Goal: Task Accomplishment & Management: Use online tool/utility

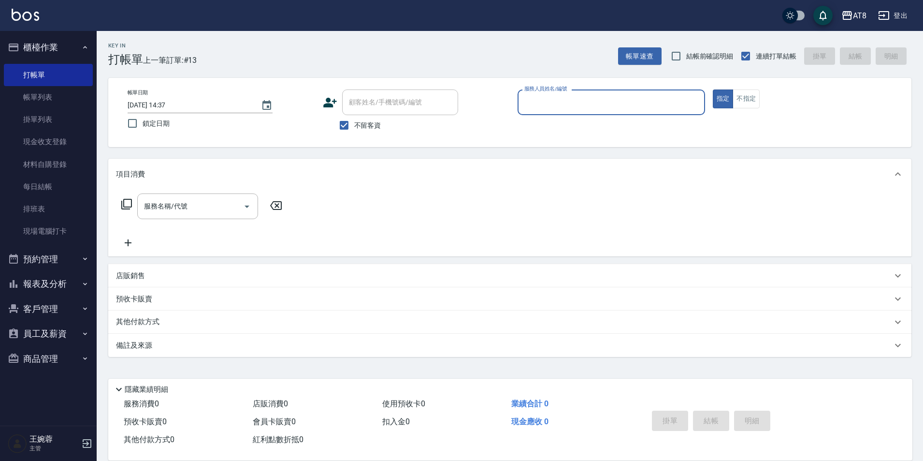
type input "3"
type input "HANK-5"
type button "true"
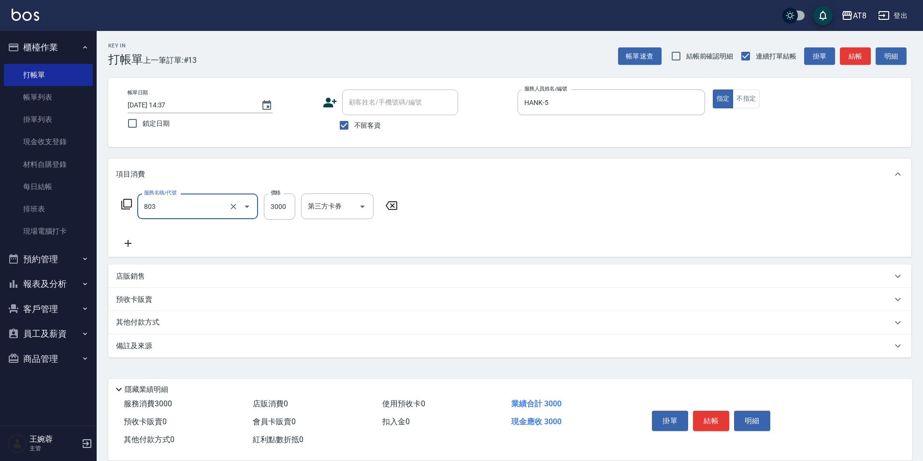
type input "頂級豪華3(803)"
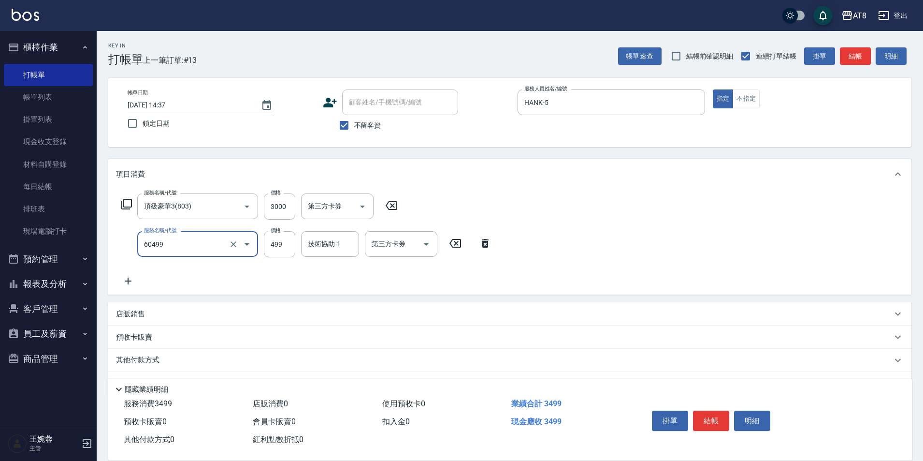
type input "入金SPA499(60499)"
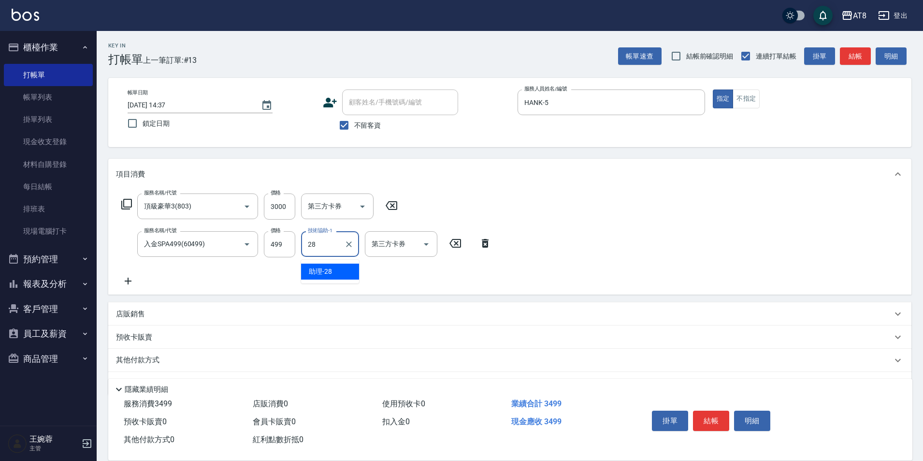
type input "助理-28"
click at [429, 243] on icon "Open" at bounding box center [426, 244] width 12 height 12
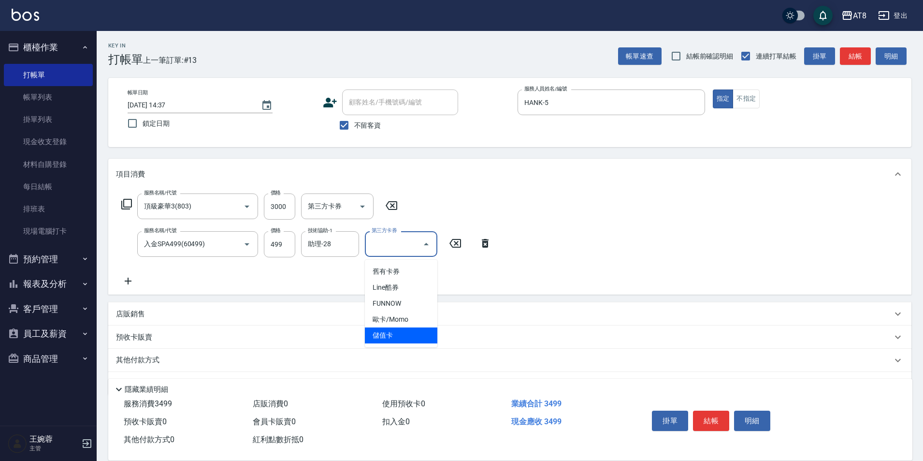
click at [411, 337] on span "儲值卡" at bounding box center [401, 335] width 72 height 16
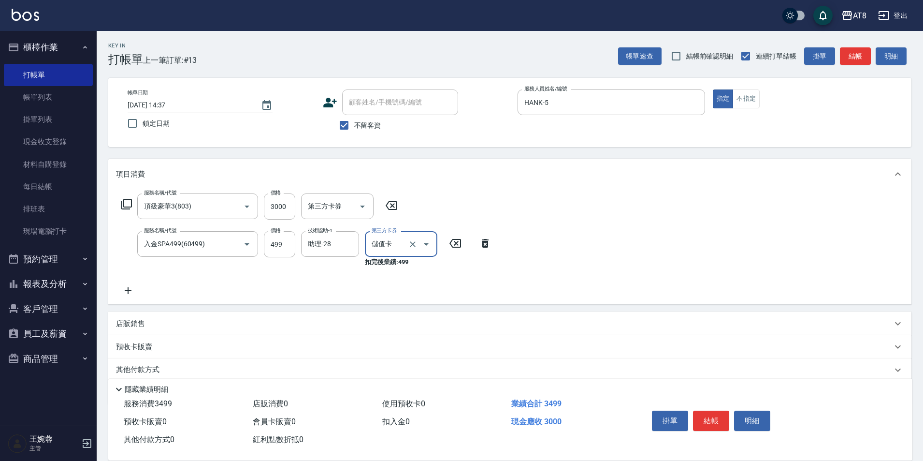
type input "儲值卡"
click at [729, 410] on button "結帳" at bounding box center [711, 420] width 36 height 20
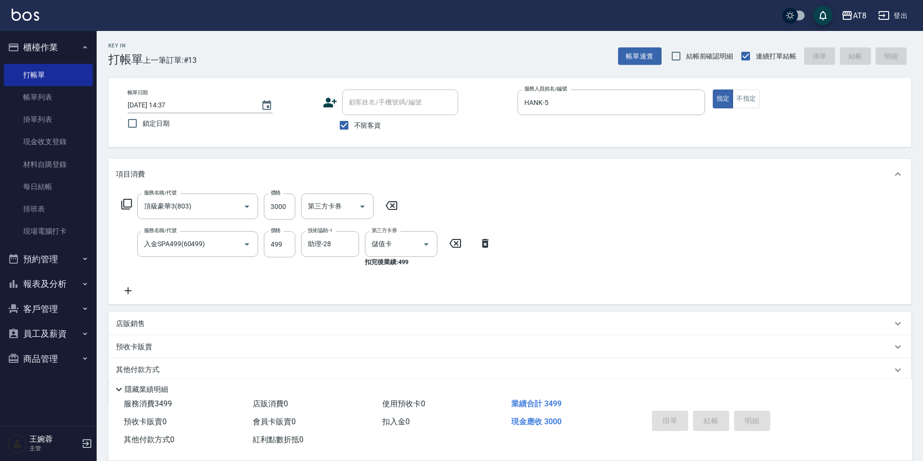
type input "[DATE] 15:43"
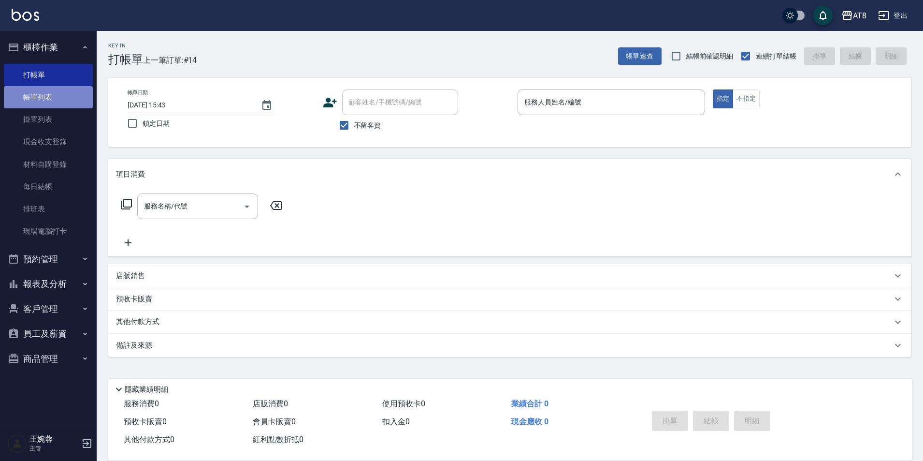
click at [71, 100] on link "帳單列表" at bounding box center [48, 97] width 89 height 22
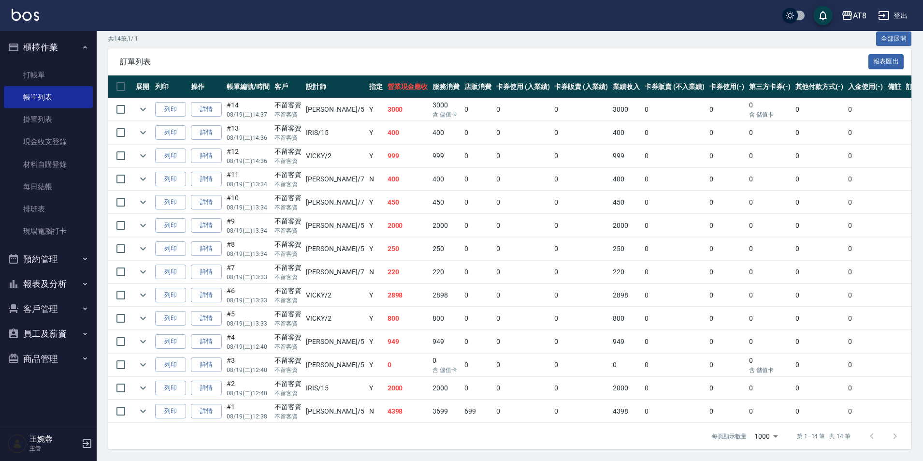
scroll to position [245, 0]
click at [217, 383] on link "詳情" at bounding box center [206, 387] width 31 height 15
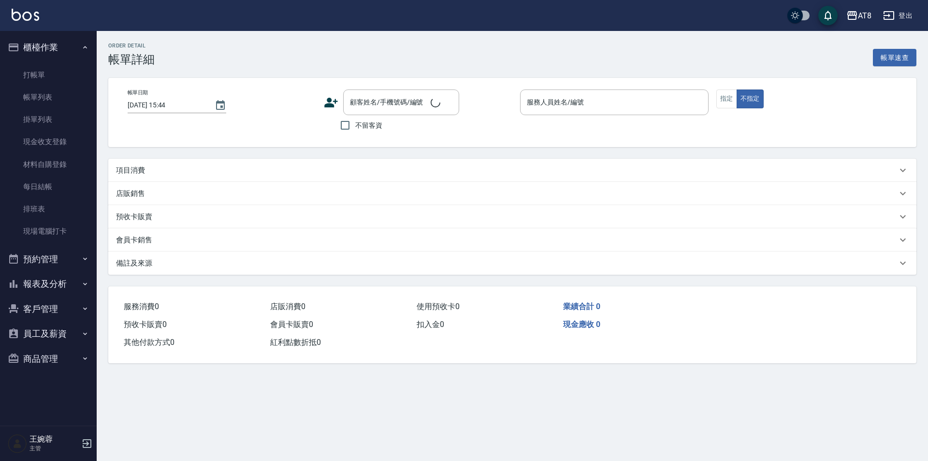
type input "[DATE] 12:40"
checkbox input "true"
type input "IRIS-15"
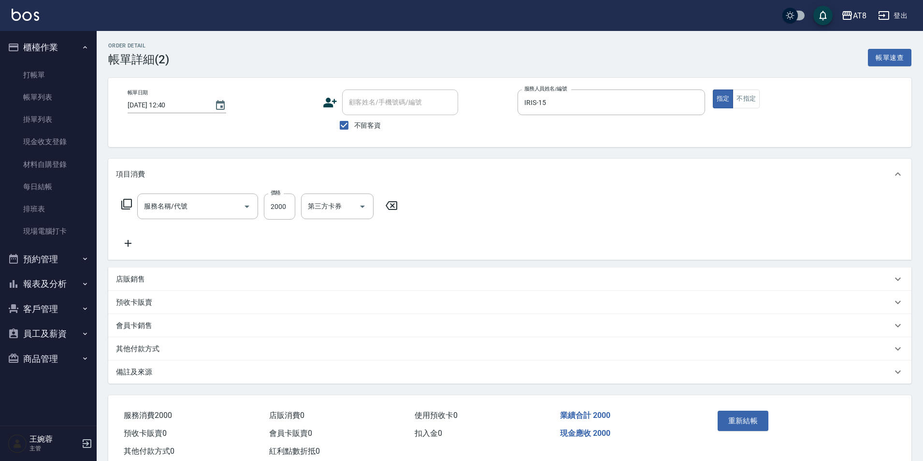
type input "燙髮(32000)"
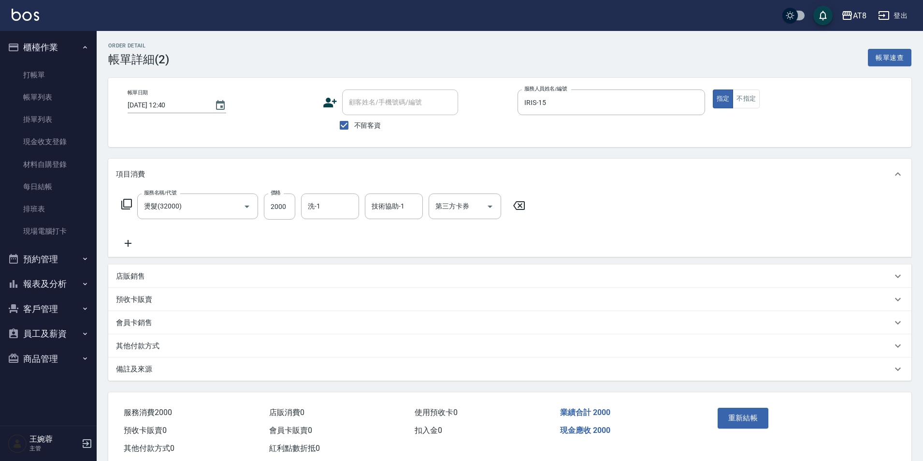
click at [523, 209] on icon at bounding box center [519, 205] width 12 height 9
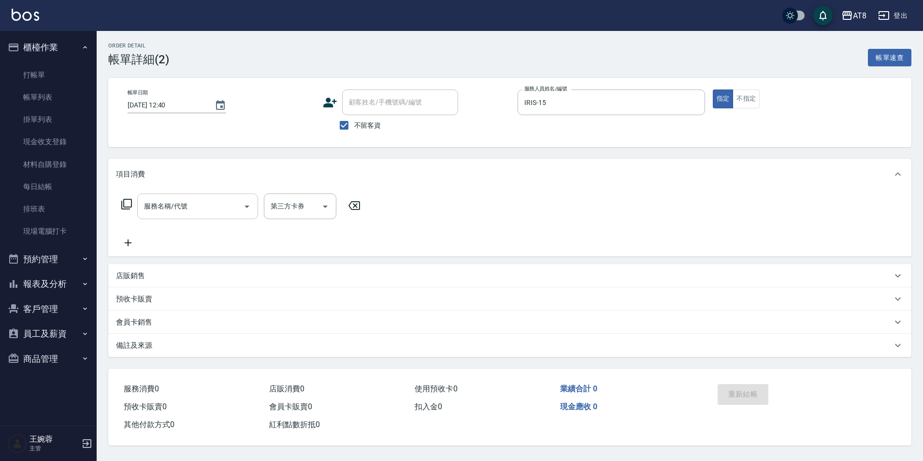
click at [202, 205] on input "服務名稱/代號" at bounding box center [191, 206] width 98 height 17
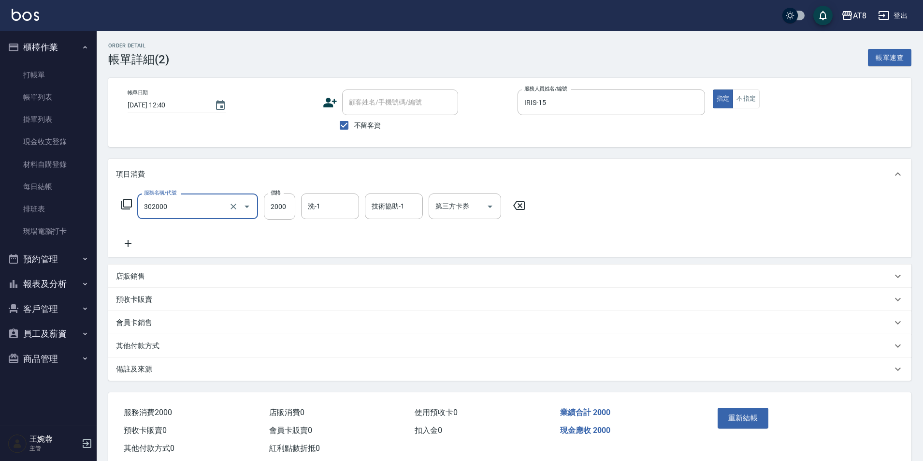
type input "入金燙髮2000(302000)"
type input "助理-25"
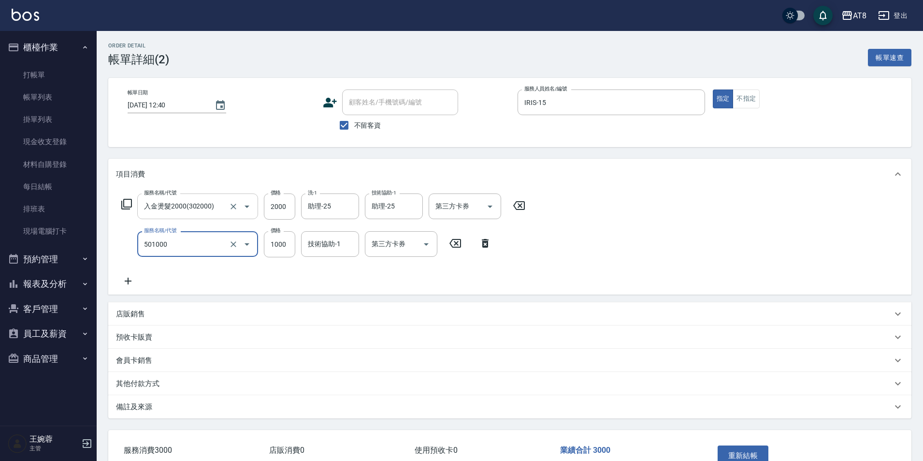
type input "入金護髮1000(501000)"
type input "700"
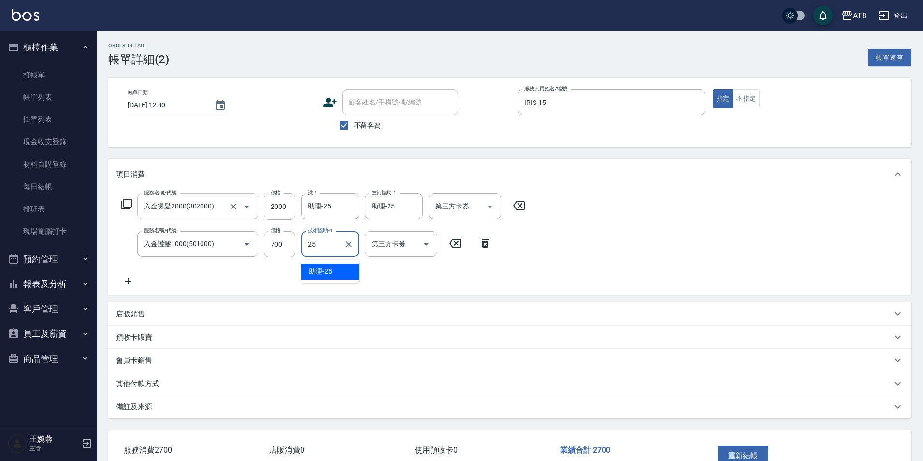
type input "助理-25"
click at [121, 319] on p "店販銷售" at bounding box center [130, 314] width 29 height 10
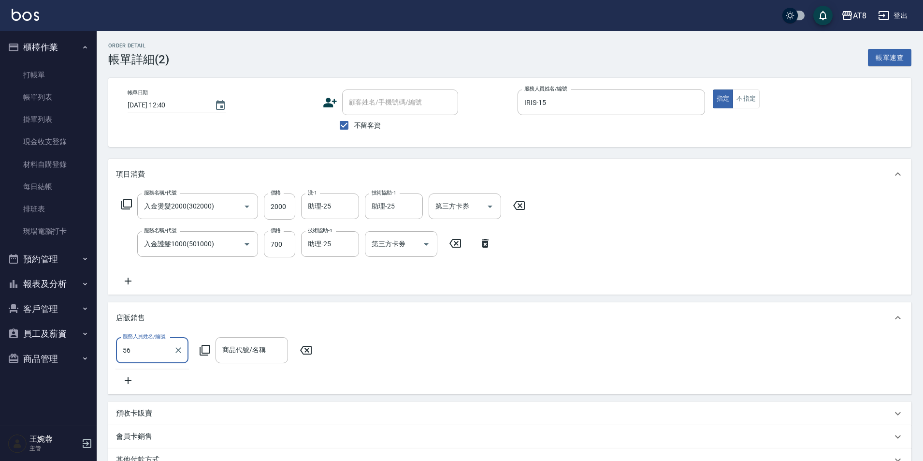
type input "5"
type input "IRIS-15"
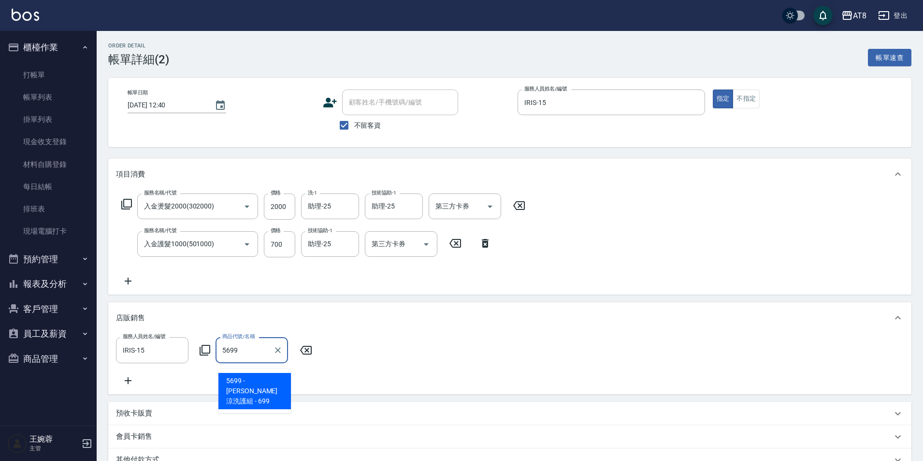
type input "水水沁涼洗護組"
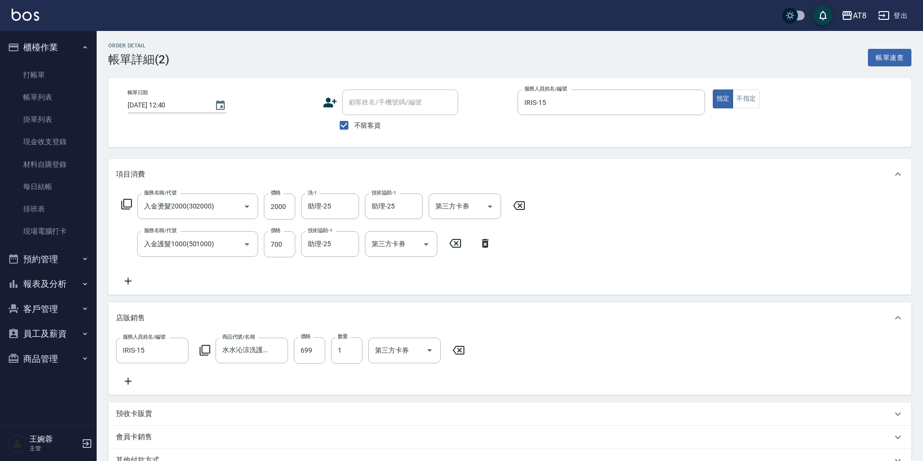
click at [130, 284] on icon at bounding box center [128, 280] width 7 height 7
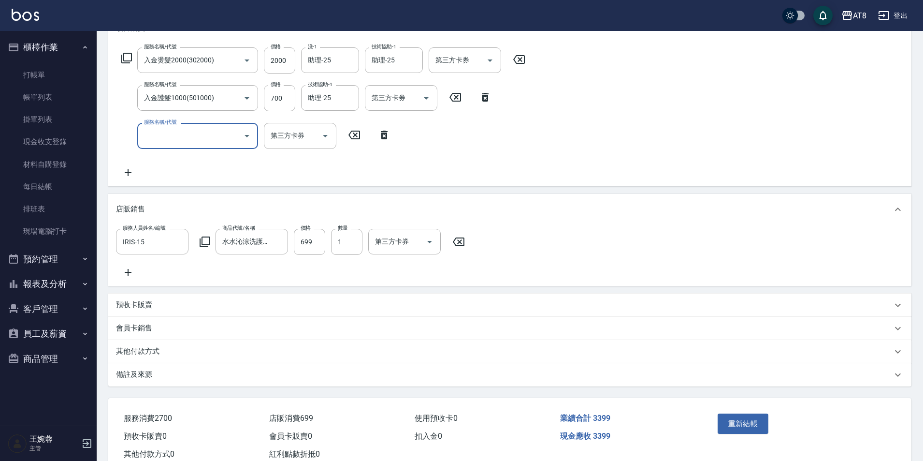
scroll to position [146, 0]
type input "頂級豪華2(802)"
click at [495, 62] on icon "Open" at bounding box center [490, 60] width 12 height 12
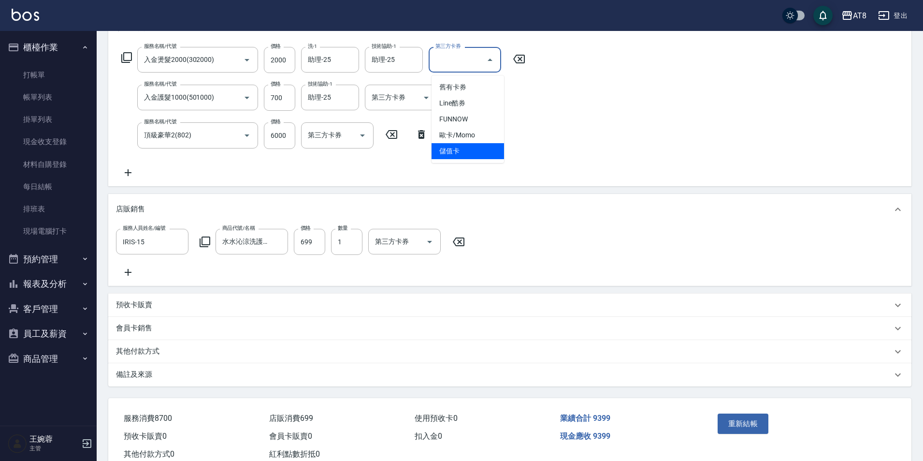
click at [478, 151] on span "儲值卡" at bounding box center [468, 151] width 72 height 16
type input "儲值卡"
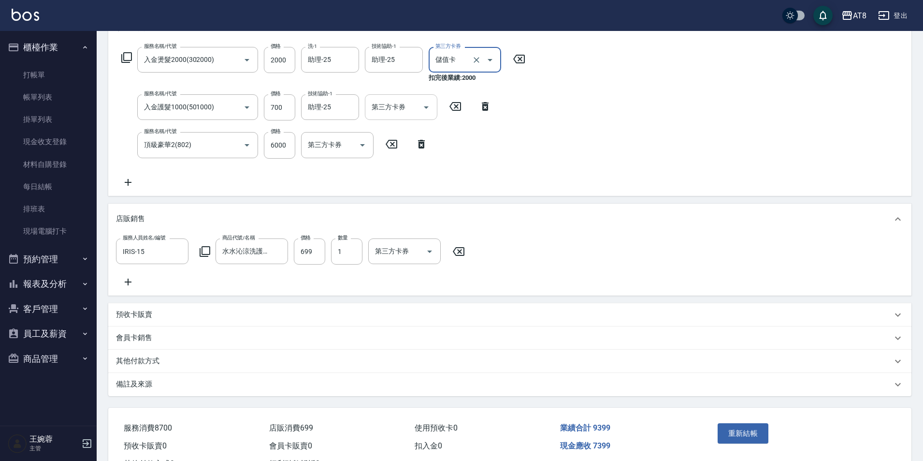
drag, startPoint x: 423, startPoint y: 115, endPoint x: 423, endPoint y: 121, distance: 5.8
click at [423, 113] on icon "Open" at bounding box center [426, 107] width 12 height 12
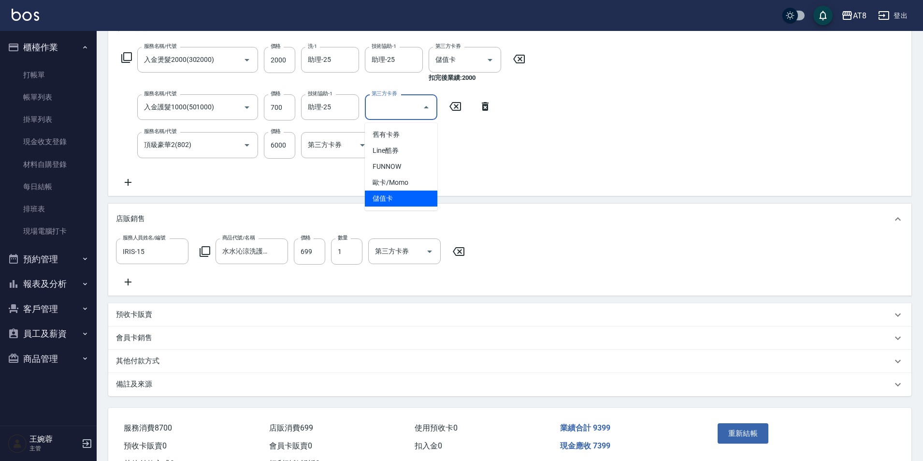
click at [418, 201] on span "儲值卡" at bounding box center [401, 198] width 72 height 16
type input "儲值卡"
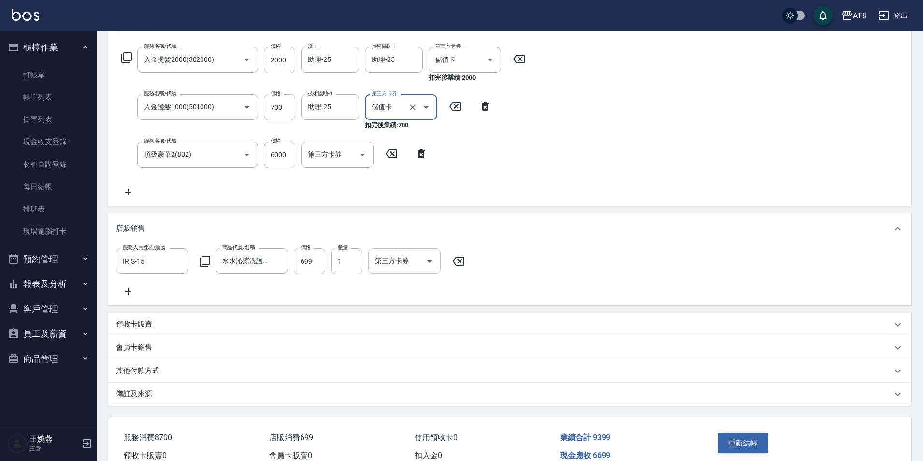
click at [432, 262] on icon "Open" at bounding box center [429, 261] width 5 height 2
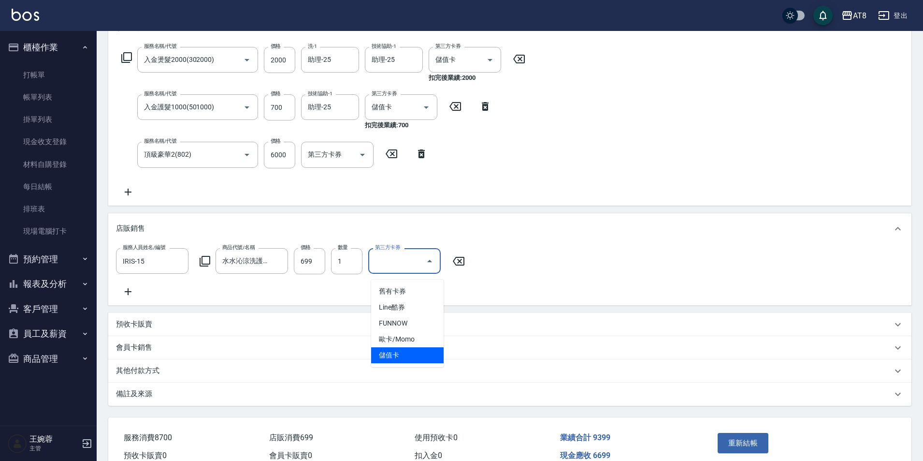
click at [424, 358] on span "儲值卡" at bounding box center [407, 355] width 72 height 16
type input "儲值卡"
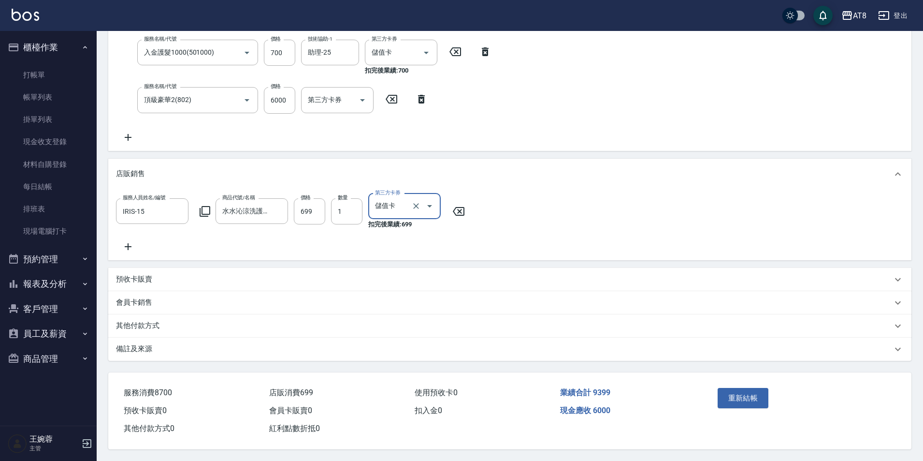
scroll to position [229, 0]
click at [734, 393] on button "重新結帳" at bounding box center [743, 398] width 51 height 20
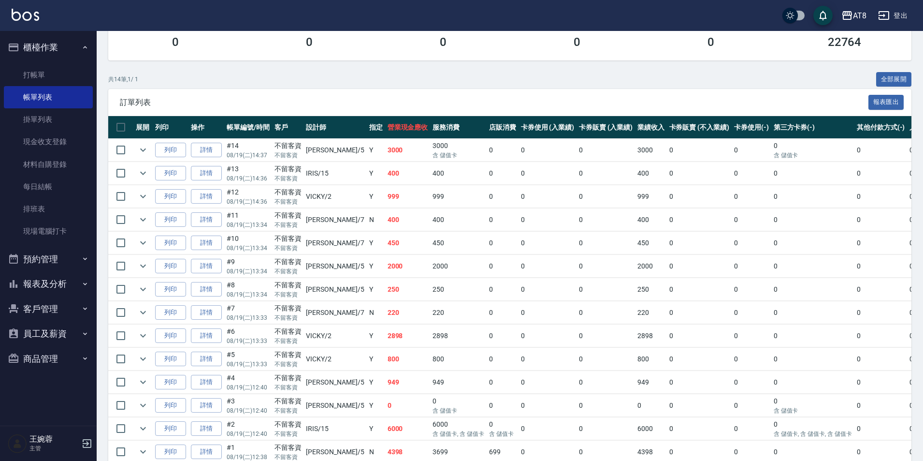
scroll to position [250, 0]
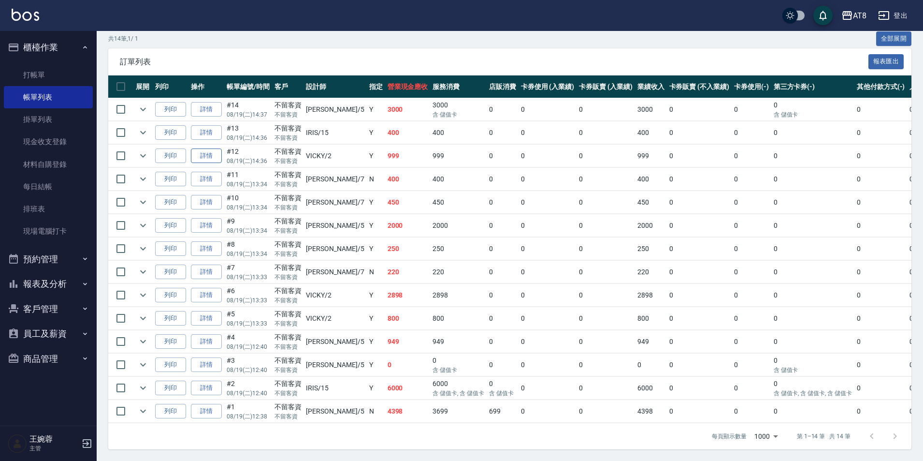
click at [216, 148] on link "詳情" at bounding box center [206, 155] width 31 height 15
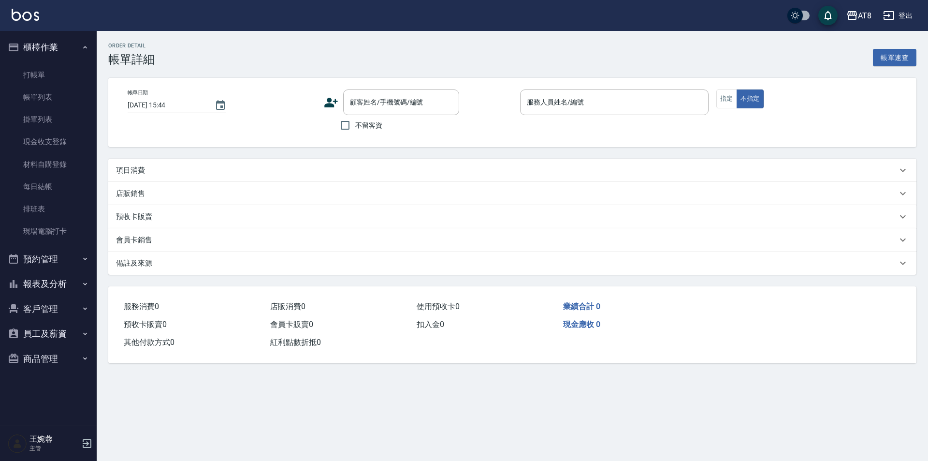
type input "[DATE] 14:36"
checkbox input "true"
type input "VICKY-2"
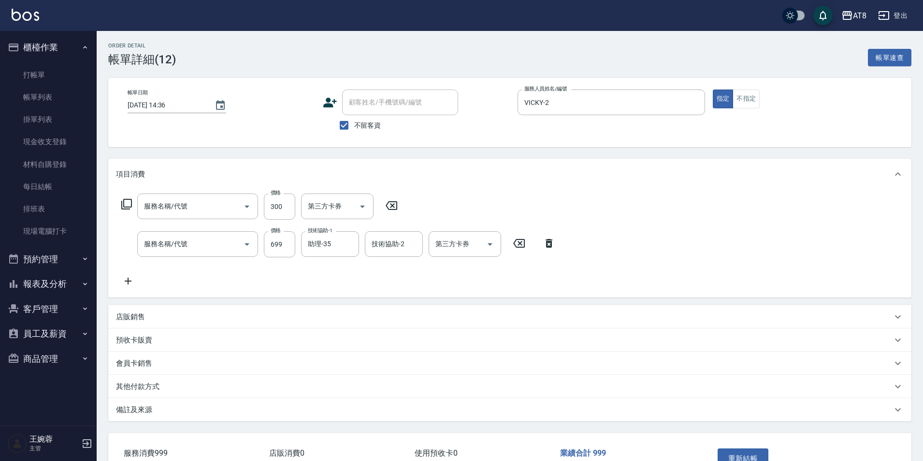
type input "剪髮(21300)"
type input "SPA699(6699)"
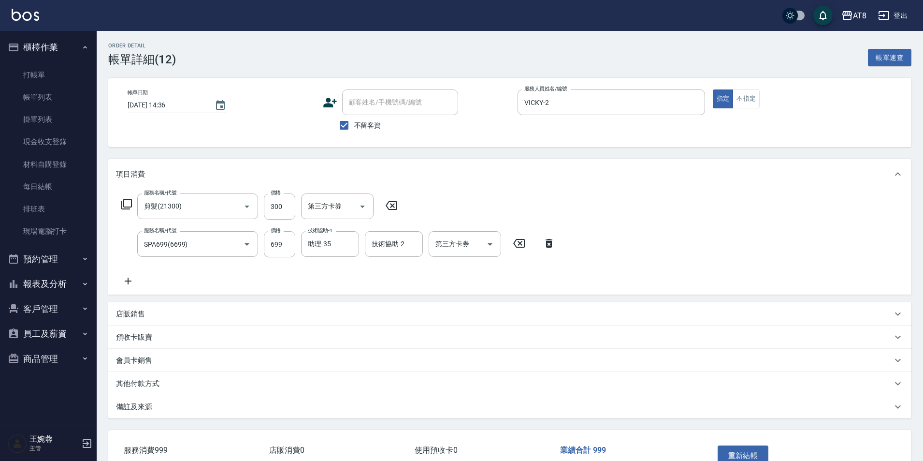
click at [399, 211] on icon at bounding box center [391, 206] width 24 height 12
drag, startPoint x: 550, startPoint y: 247, endPoint x: 422, endPoint y: 238, distance: 128.4
click at [550, 247] on icon at bounding box center [549, 243] width 24 height 12
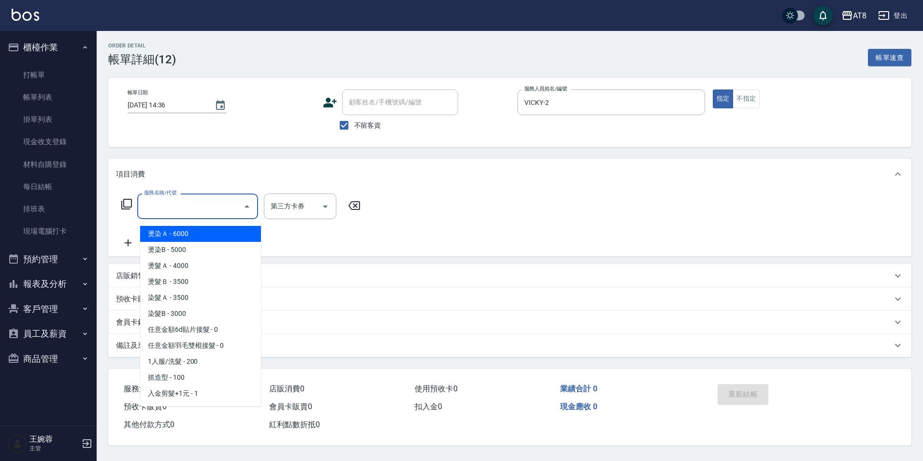
click at [203, 213] on input "服務名稱/代號" at bounding box center [191, 206] width 98 height 17
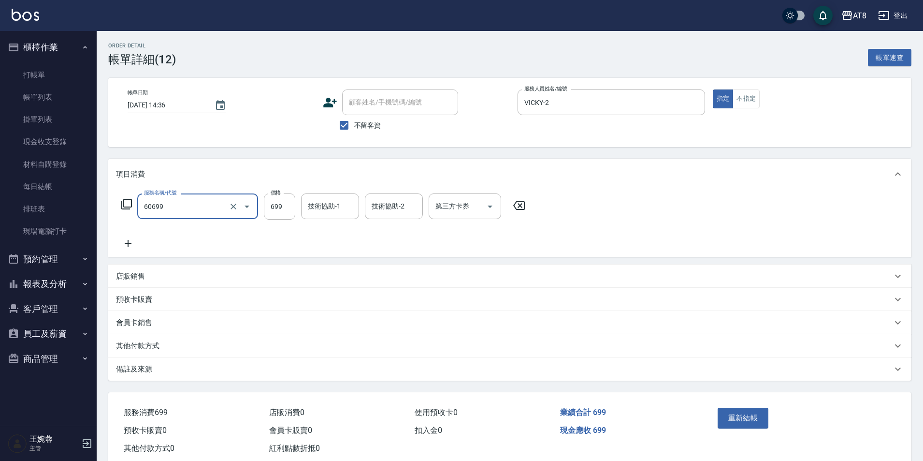
type input "入金SPA699(60699)"
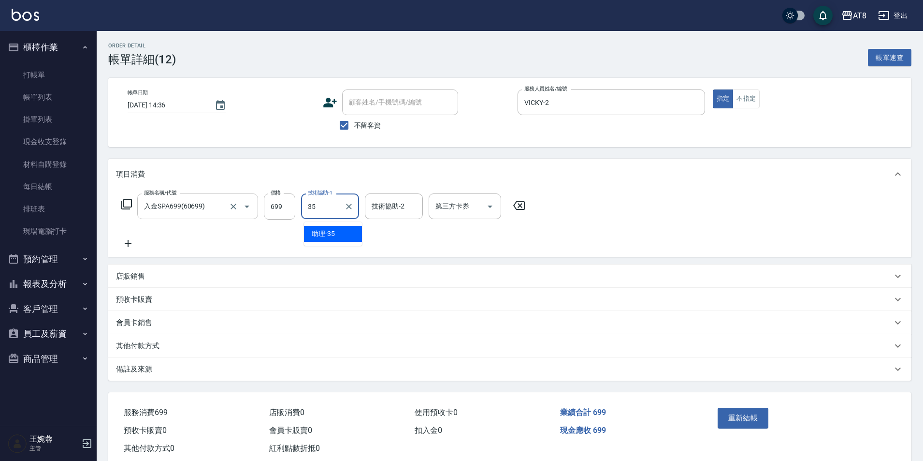
type input "助理-35"
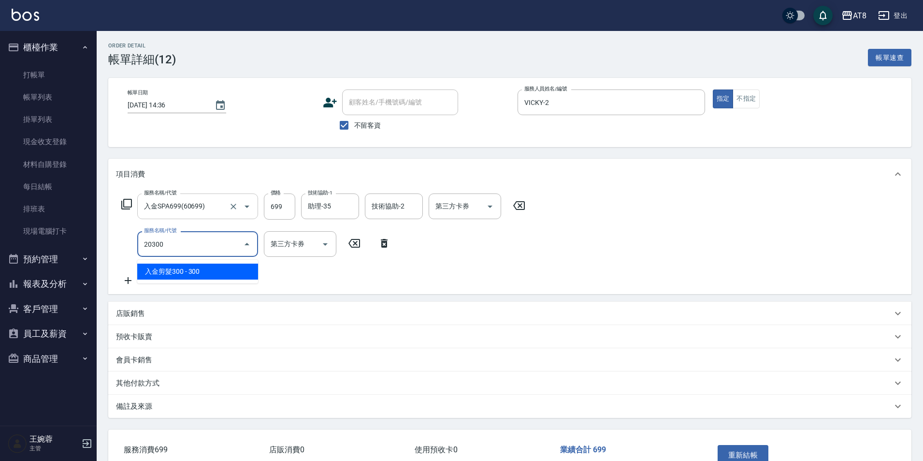
type input "入金剪髮300(20300)"
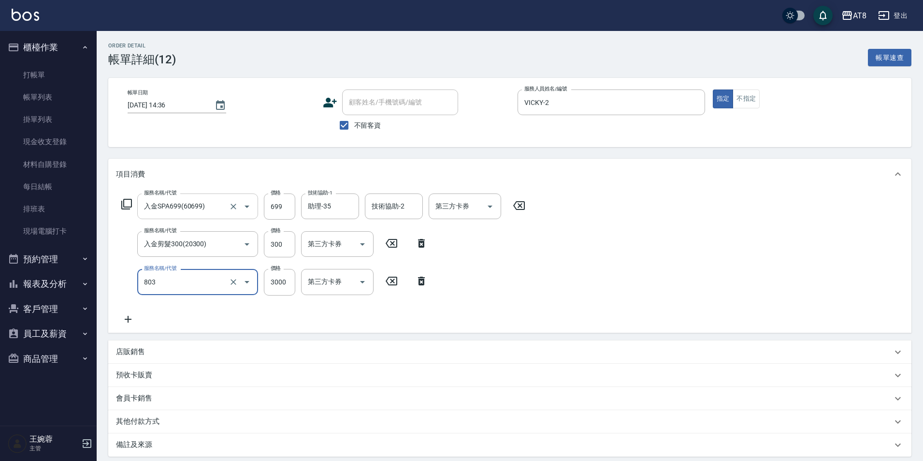
type input "頂級豪華3(803)"
click at [363, 250] on icon "Open" at bounding box center [363, 244] width 12 height 12
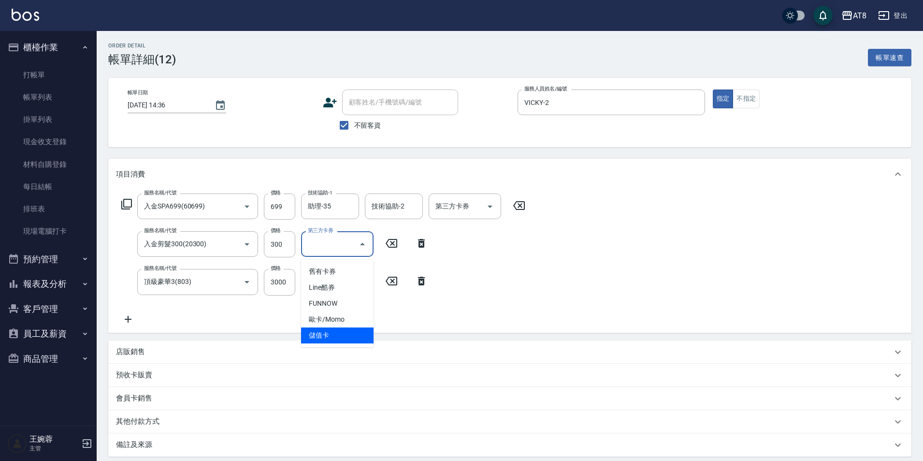
click at [355, 336] on span "儲值卡" at bounding box center [337, 335] width 72 height 16
type input "儲值卡"
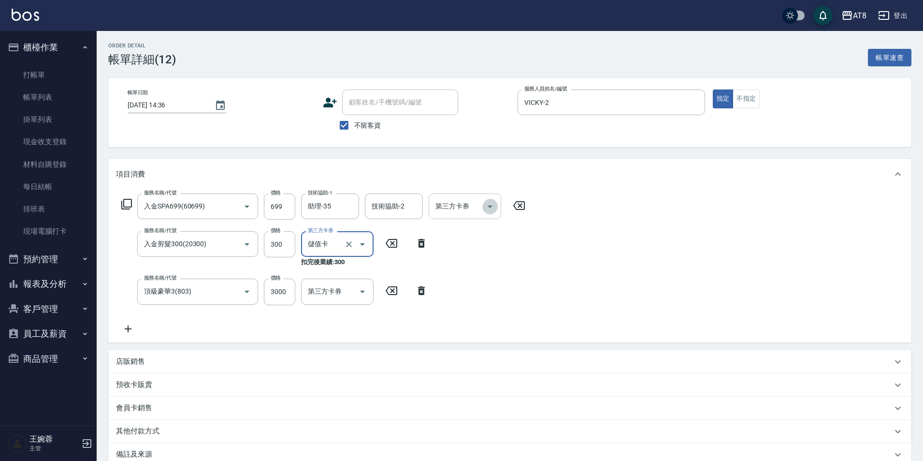
click at [492, 208] on icon "Open" at bounding box center [490, 206] width 5 height 2
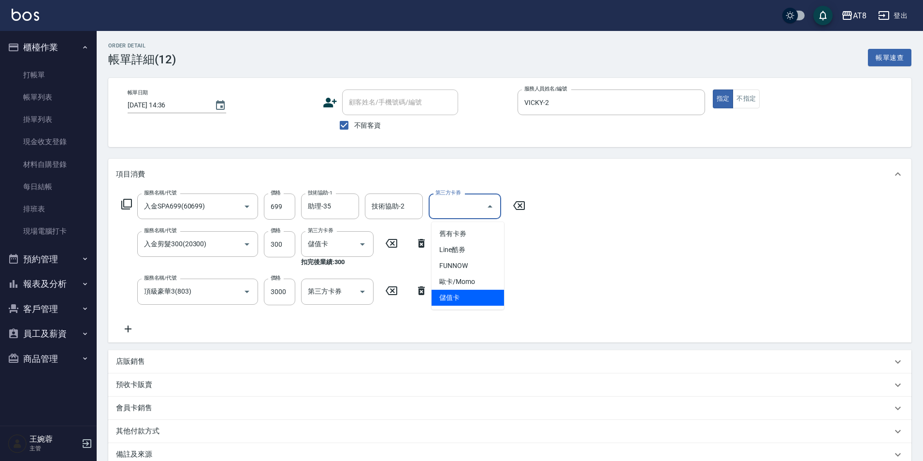
click at [480, 295] on span "儲值卡" at bounding box center [468, 297] width 72 height 16
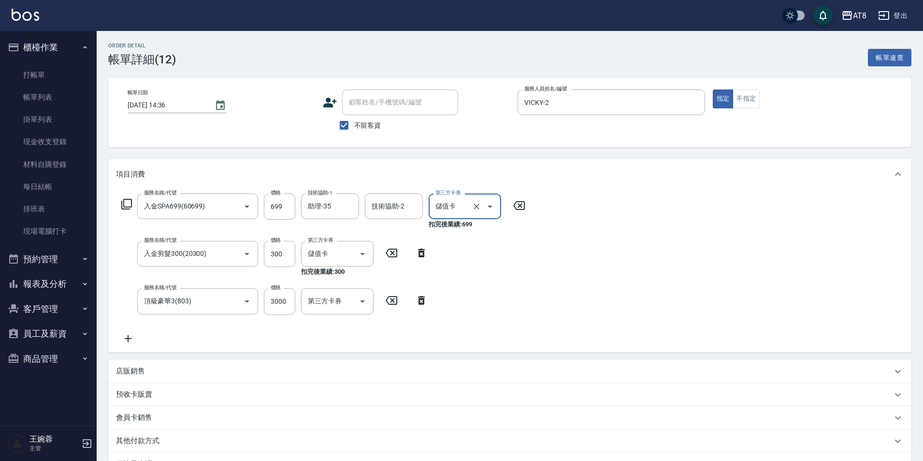
type input "儲值卡"
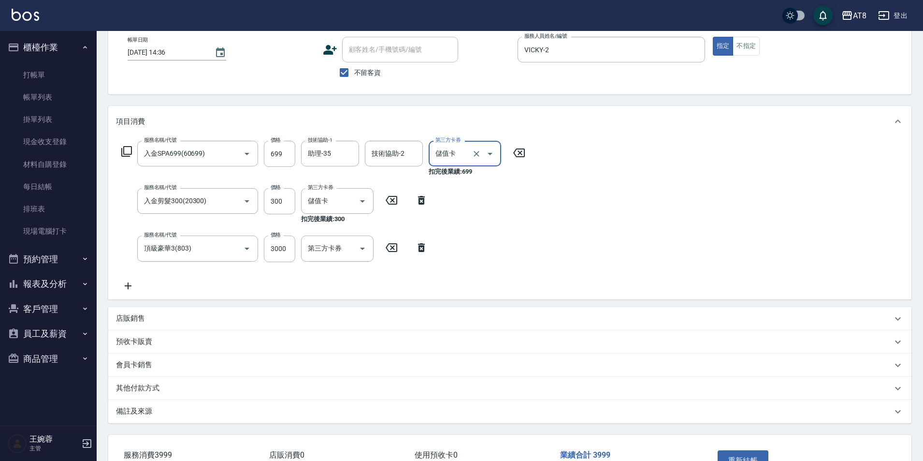
scroll to position [132, 0]
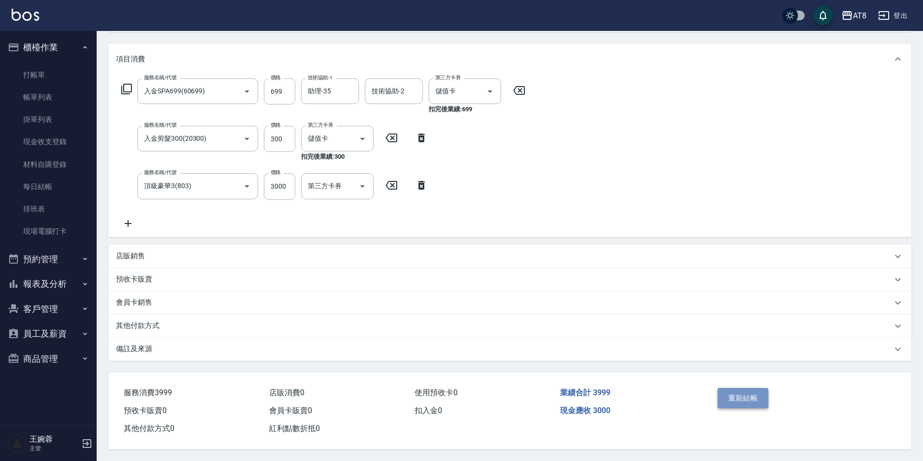
click at [744, 388] on button "重新結帳" at bounding box center [743, 398] width 51 height 20
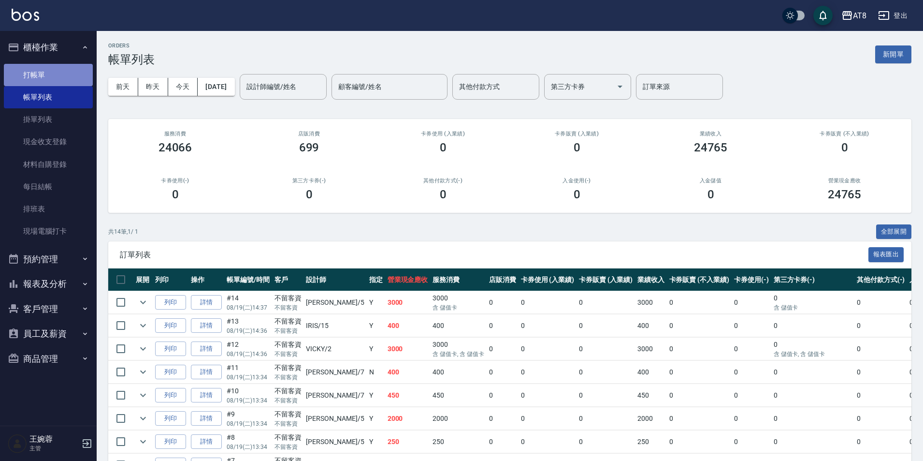
click at [53, 70] on link "打帳單" at bounding box center [48, 75] width 89 height 22
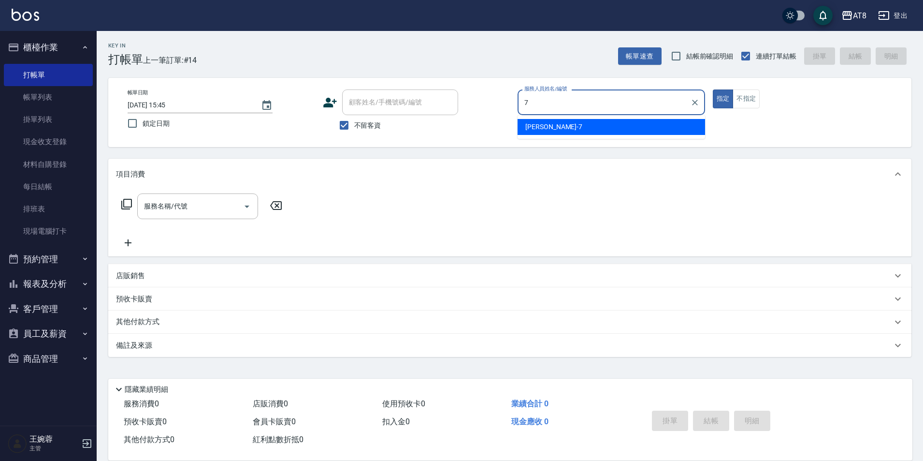
type input "[PERSON_NAME]-7"
type button "true"
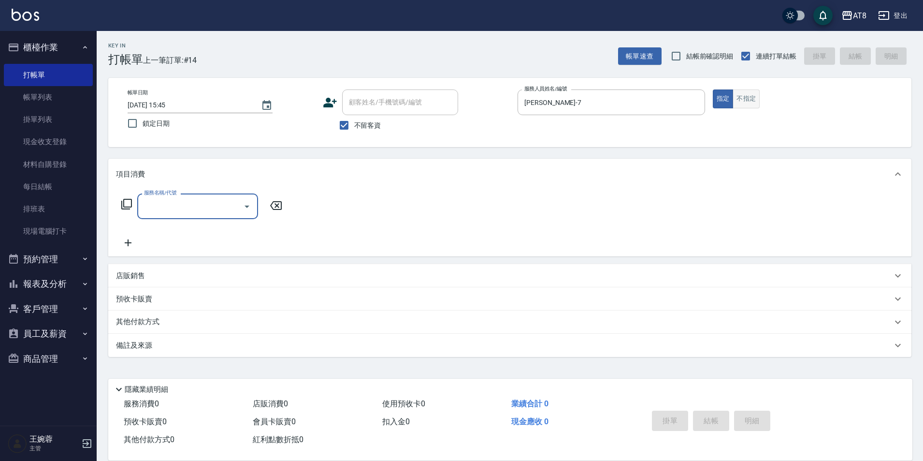
click at [748, 103] on button "不指定" at bounding box center [746, 98] width 27 height 19
click at [188, 202] on input "服務名稱/代號" at bounding box center [191, 206] width 98 height 17
type input "洗髮(1150)"
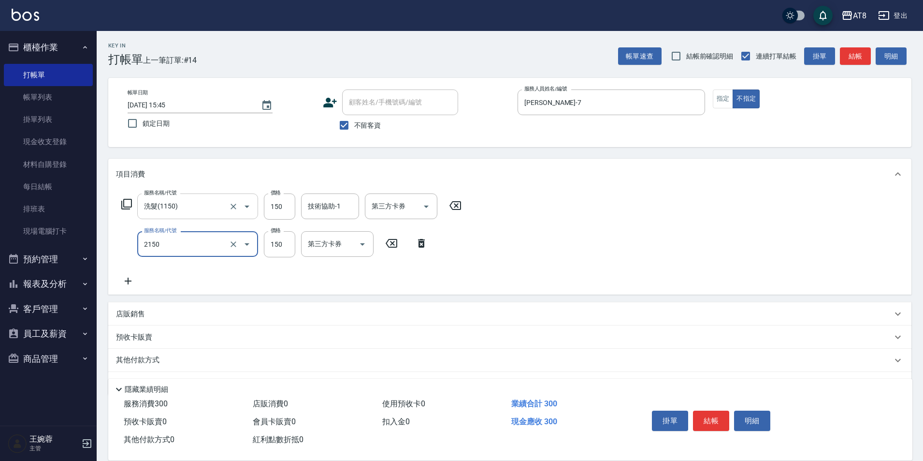
type input "剪髮(2150)"
click at [709, 413] on button "結帳" at bounding box center [711, 420] width 36 height 20
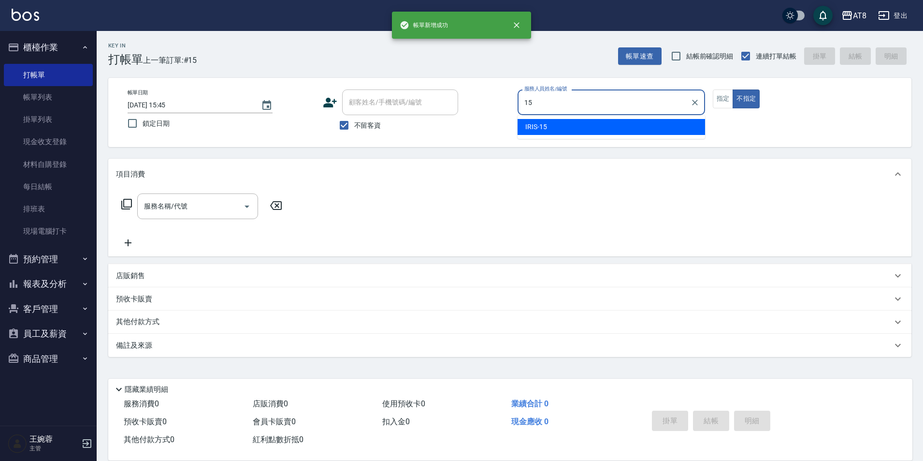
type input "IRIS-15"
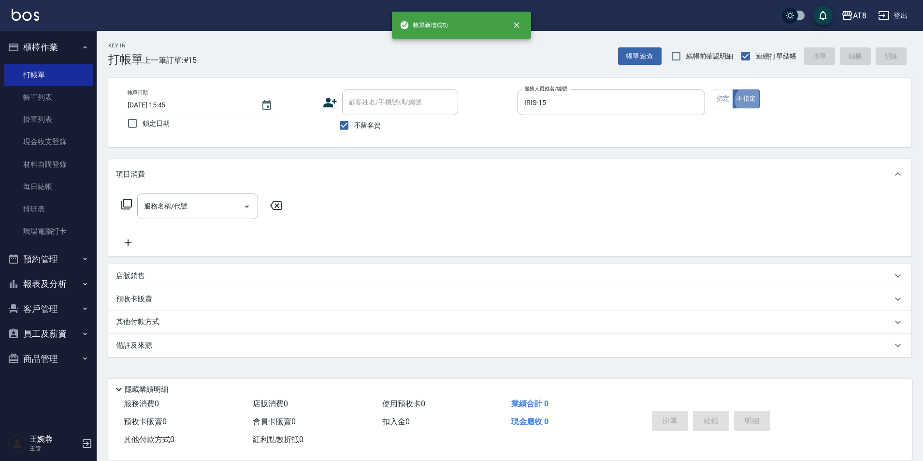
type button "false"
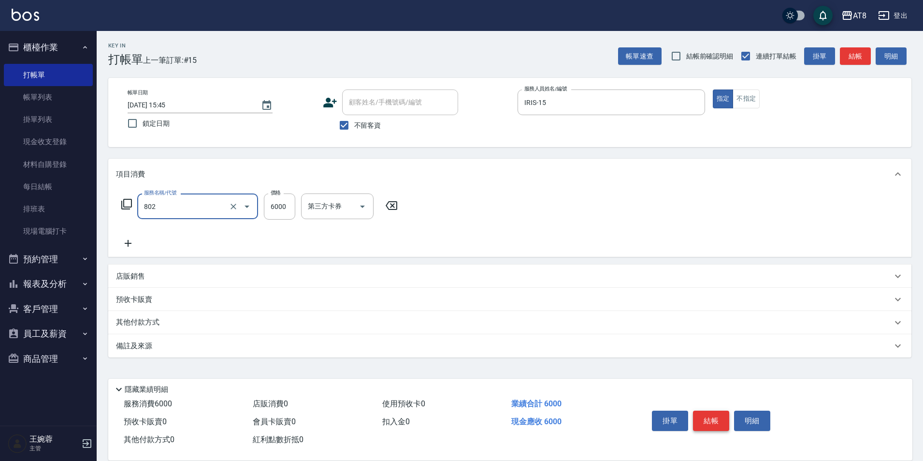
type input "頂級豪華2(802)"
click at [713, 416] on button "結帳" at bounding box center [711, 420] width 36 height 20
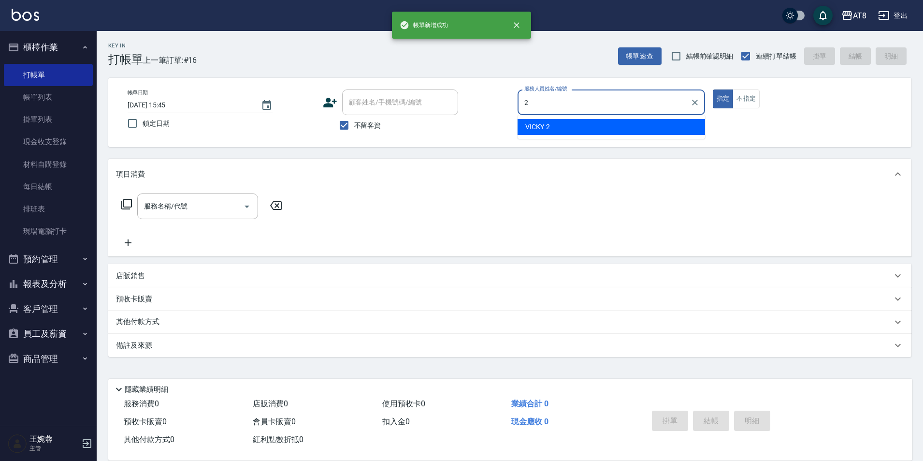
type input "VICKY-2"
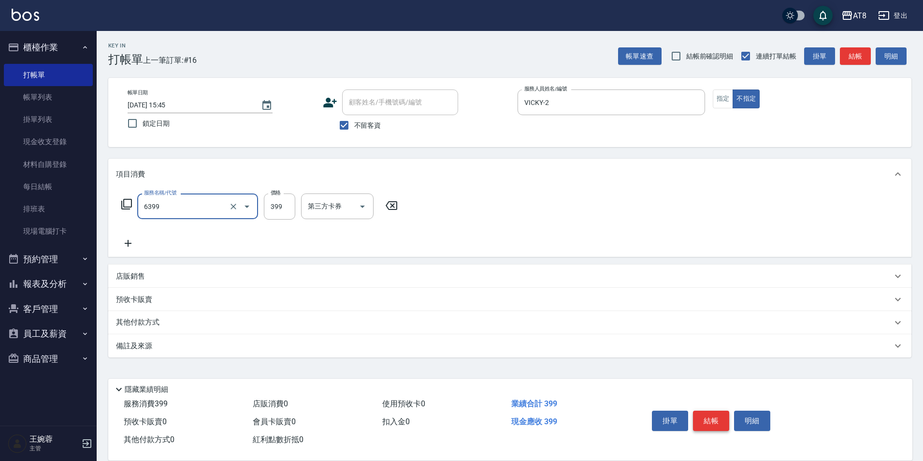
type input "SPA399(6399)"
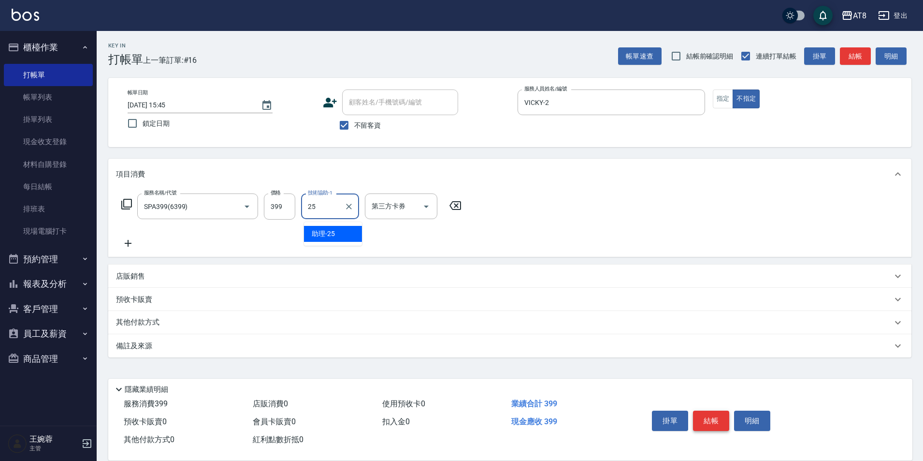
type input "助理-25"
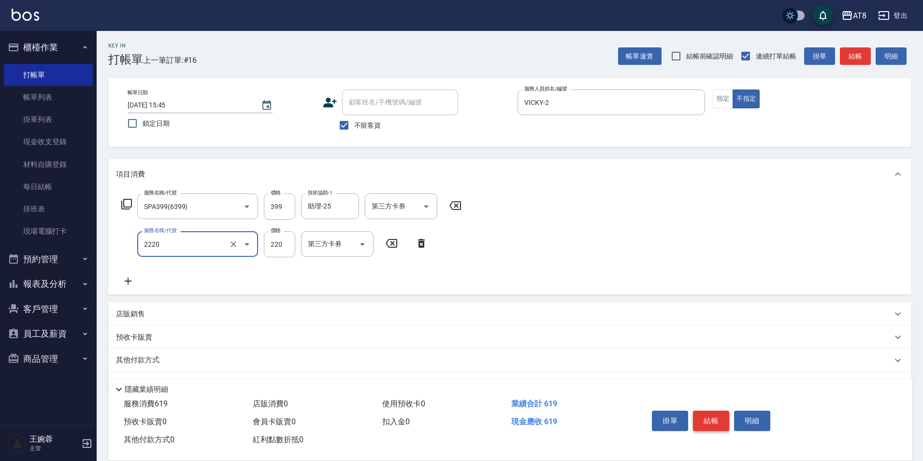
type input "剪髮(2220)"
click at [713, 416] on button "結帳" at bounding box center [711, 420] width 36 height 20
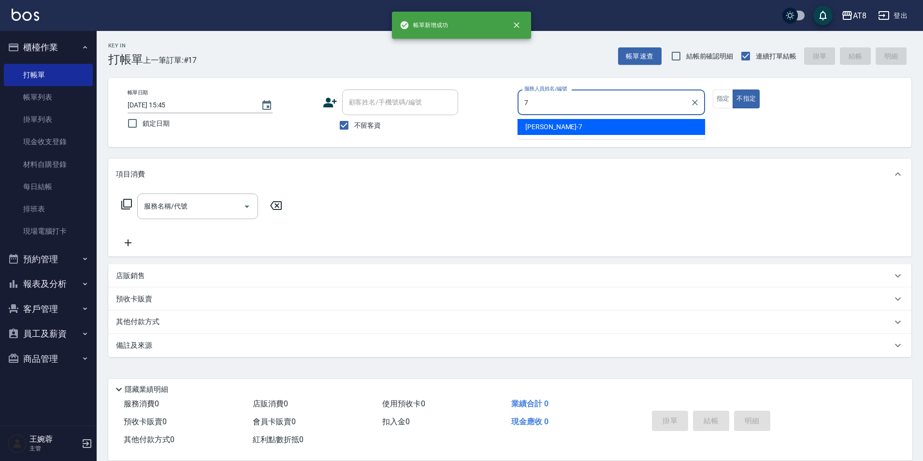
type input "[PERSON_NAME]-7"
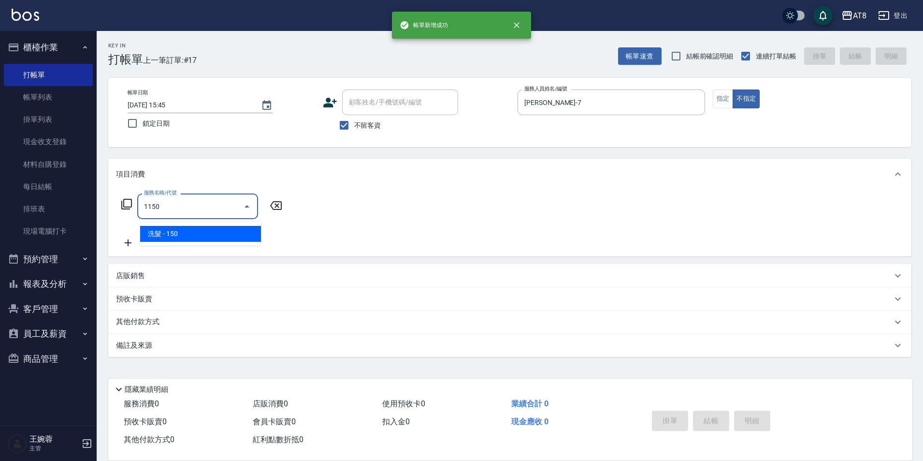
type input "洗髮(1150)"
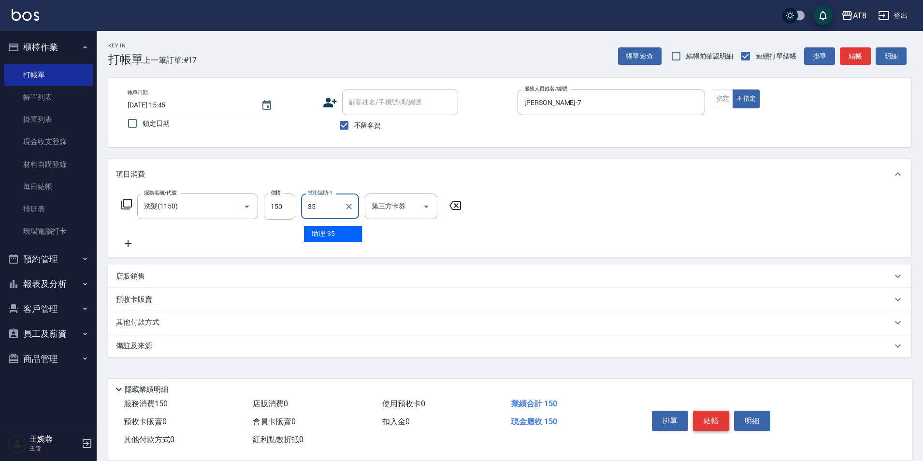
type input "助理-35"
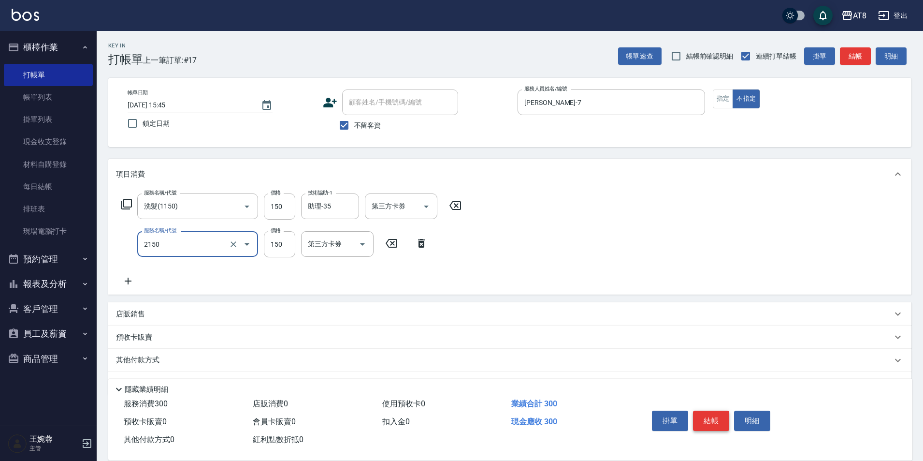
type input "剪髮(2150)"
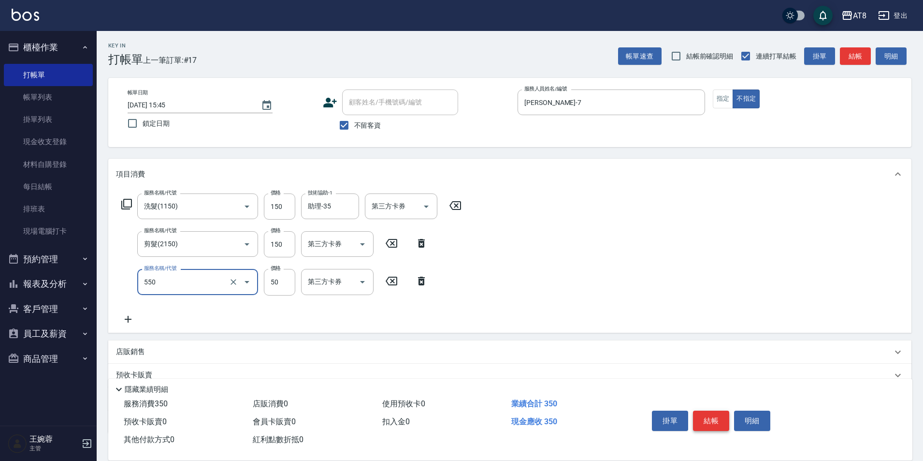
type input "精油或深層(550)"
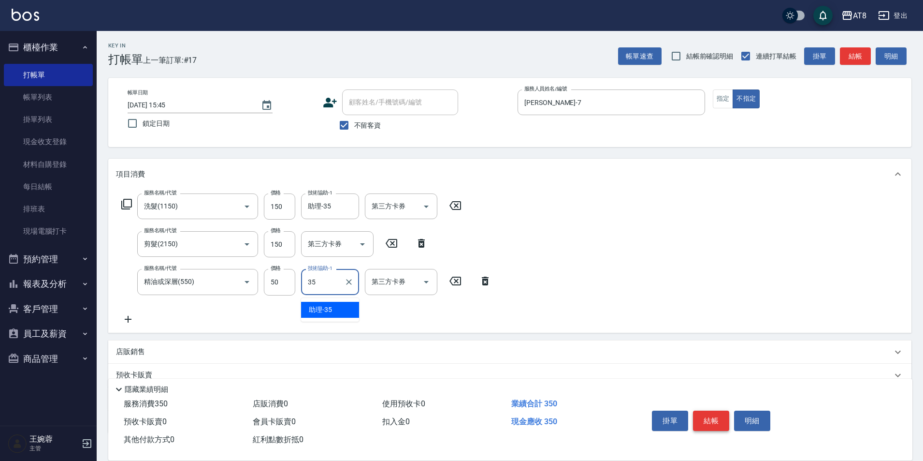
type input "助理-35"
click at [713, 416] on button "結帳" at bounding box center [711, 420] width 36 height 20
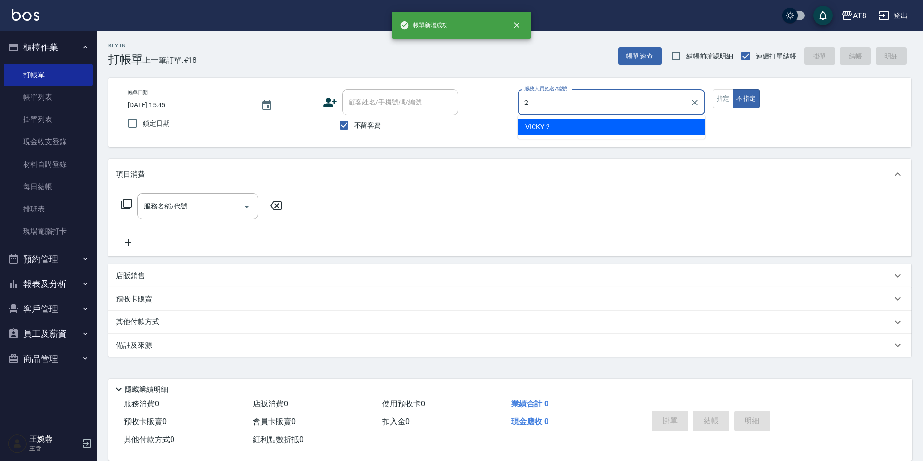
type input "VICKY-2"
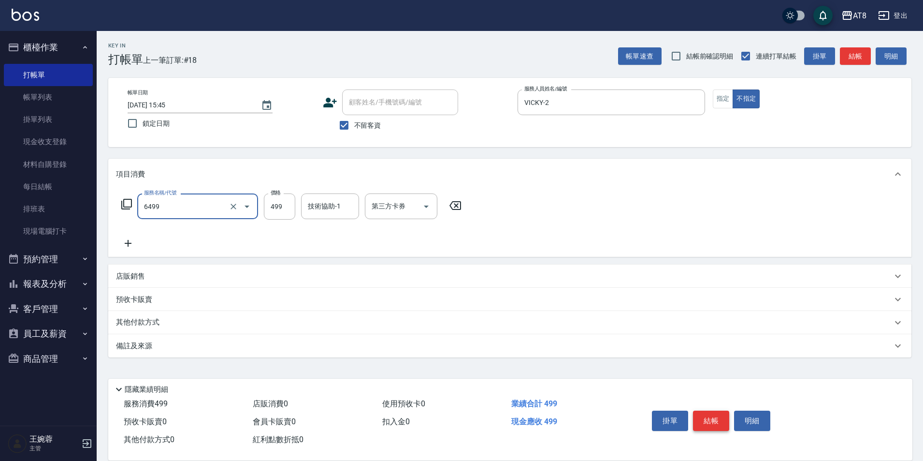
type input "SPA499(6499)"
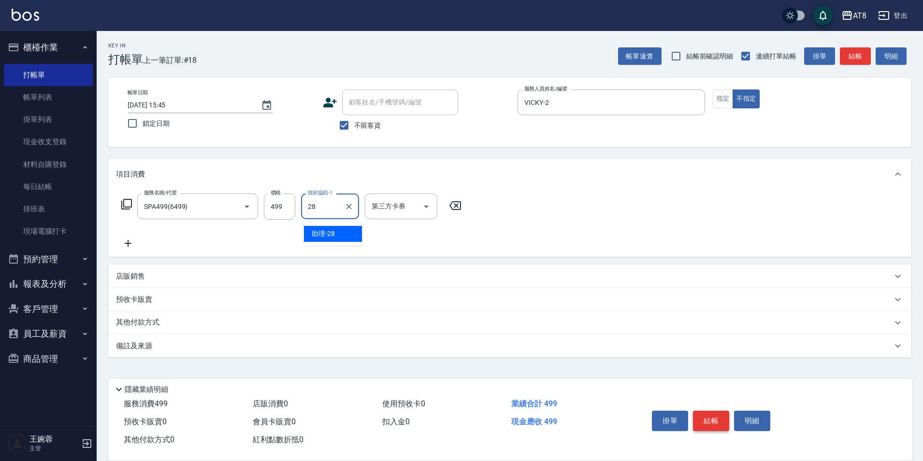
type input "助理-28"
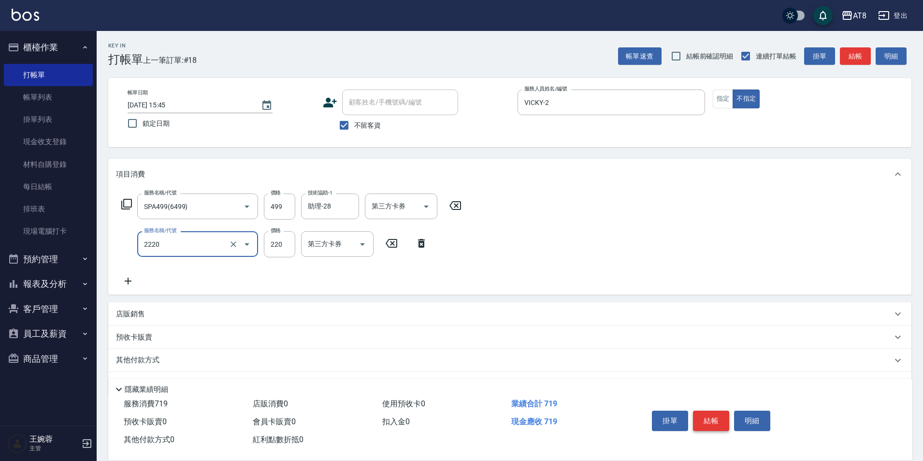
type input "剪髮(2220)"
click at [713, 416] on button "結帳" at bounding box center [711, 420] width 36 height 20
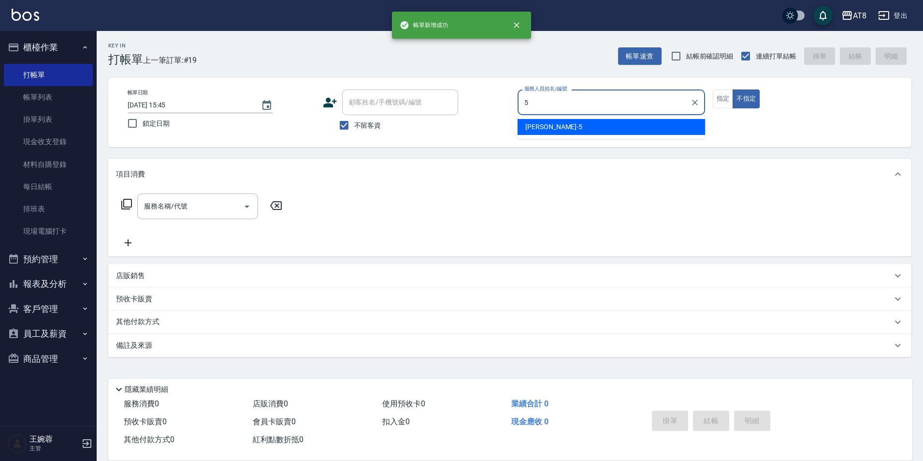
type input "HANK-5"
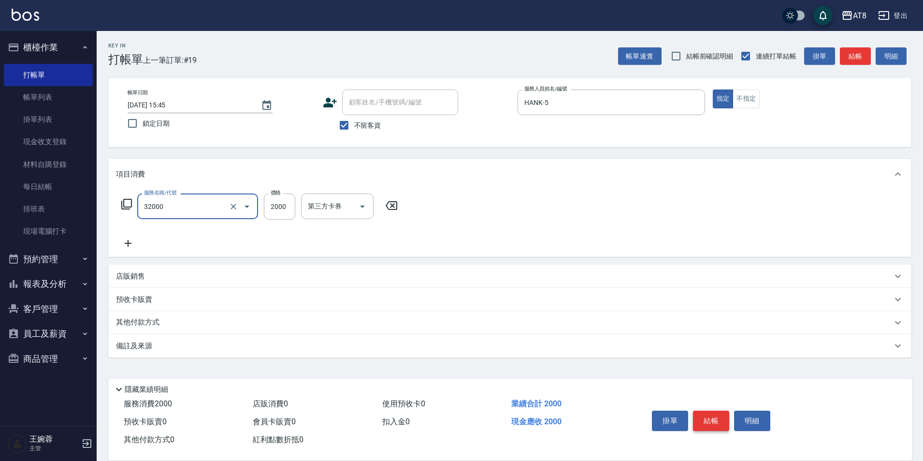
type input "燙髮(32000)"
click at [710, 410] on button "結帳" at bounding box center [711, 420] width 36 height 20
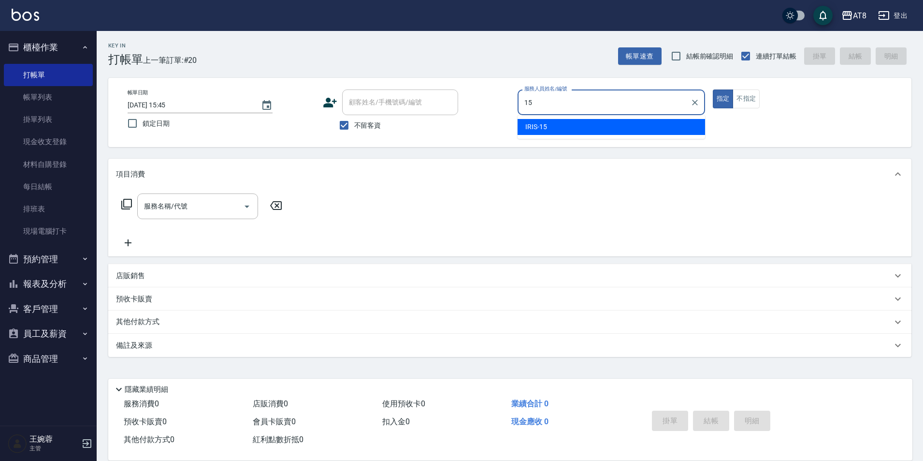
type input "IRIS-15"
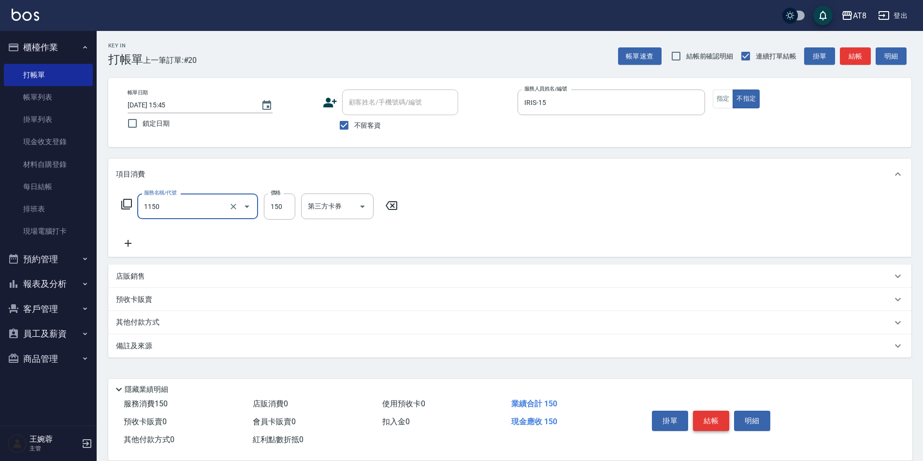
type input "洗髮(1150)"
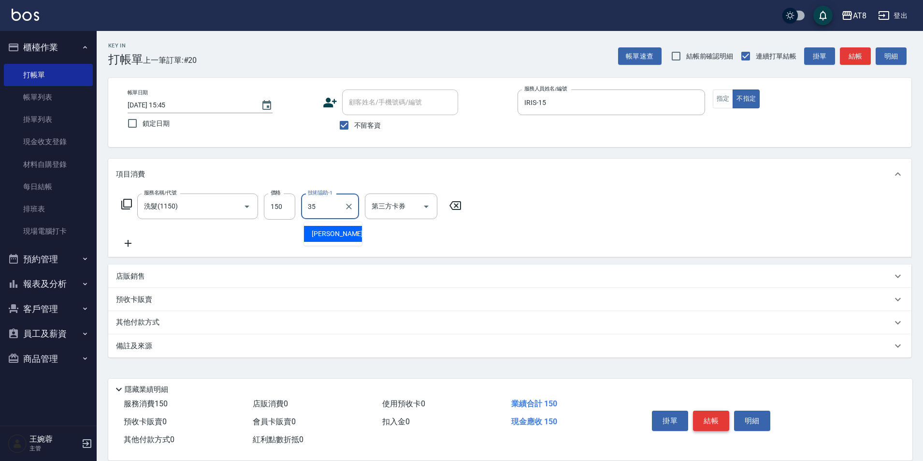
type input "助理-35"
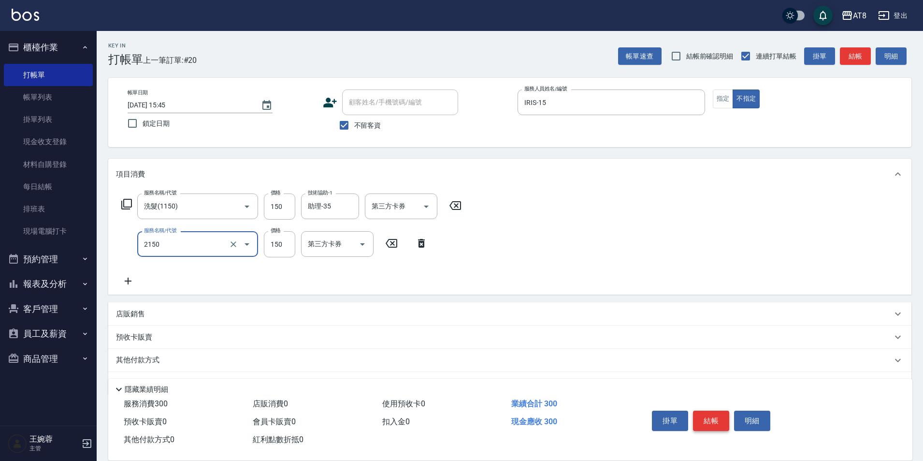
type input "剪髮(2150)"
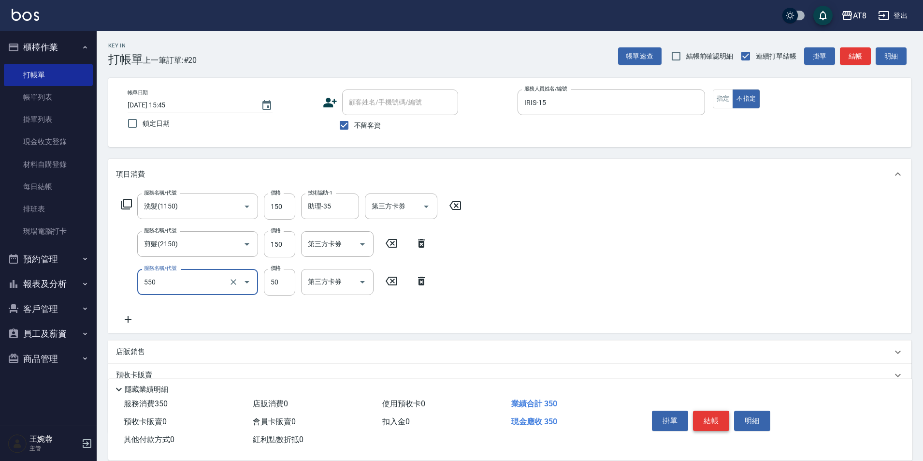
type input "精油或深層(550)"
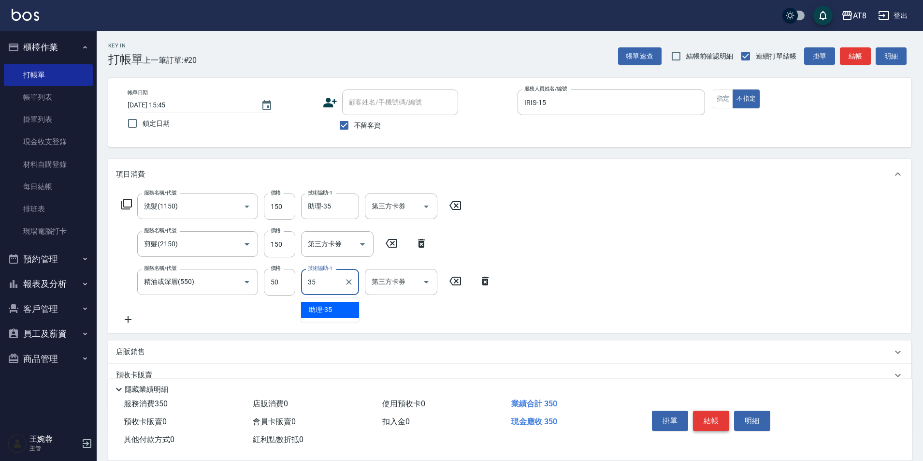
type input "助理-35"
click at [710, 410] on button "結帳" at bounding box center [711, 420] width 36 height 20
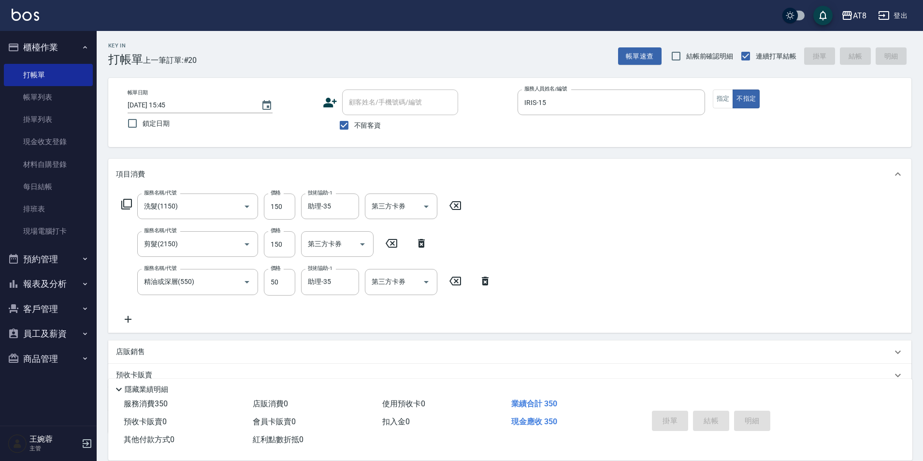
type input "[DATE] 15:46"
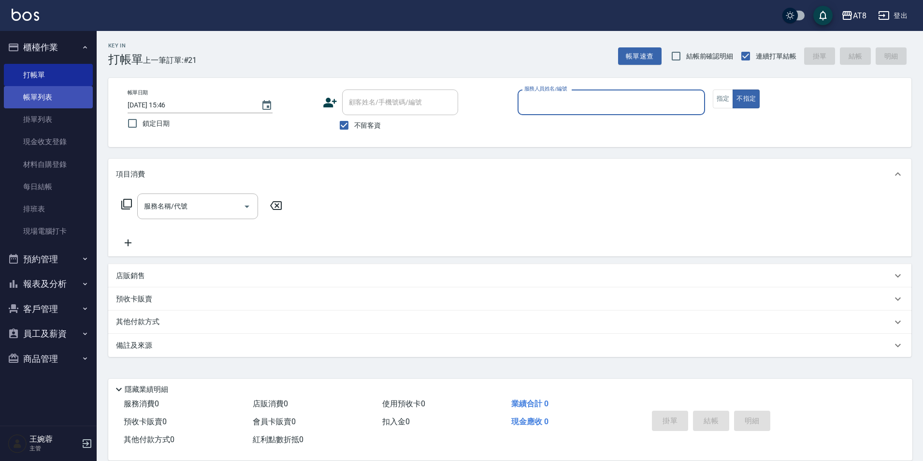
click at [39, 99] on link "帳單列表" at bounding box center [48, 97] width 89 height 22
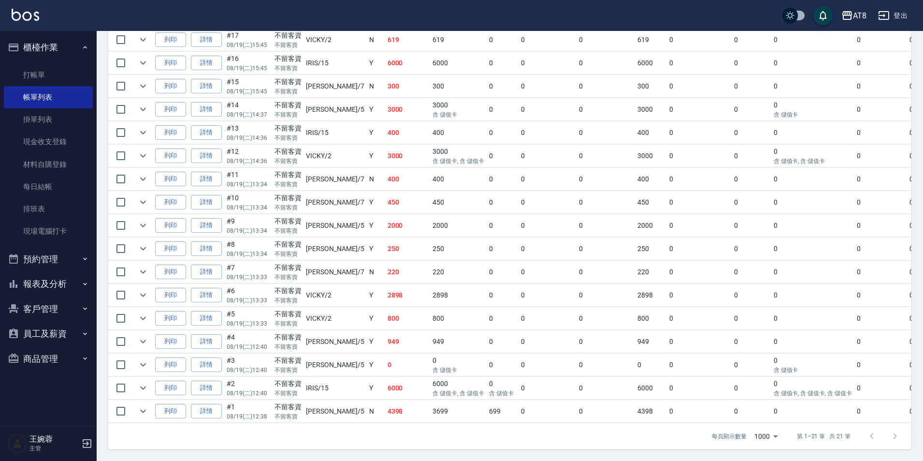
scroll to position [360, 0]
click at [221, 326] on link "詳情" at bounding box center [206, 318] width 31 height 15
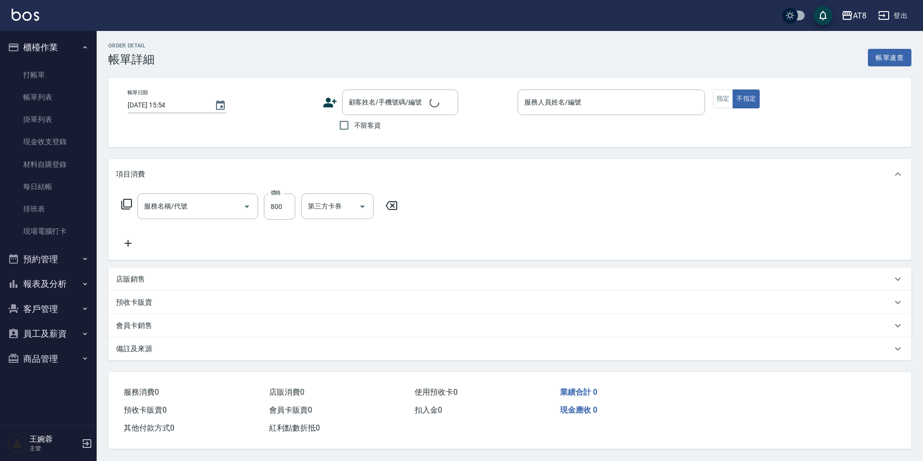
type input "[DATE] 13:33"
checkbox input "true"
type input "VICKY-2"
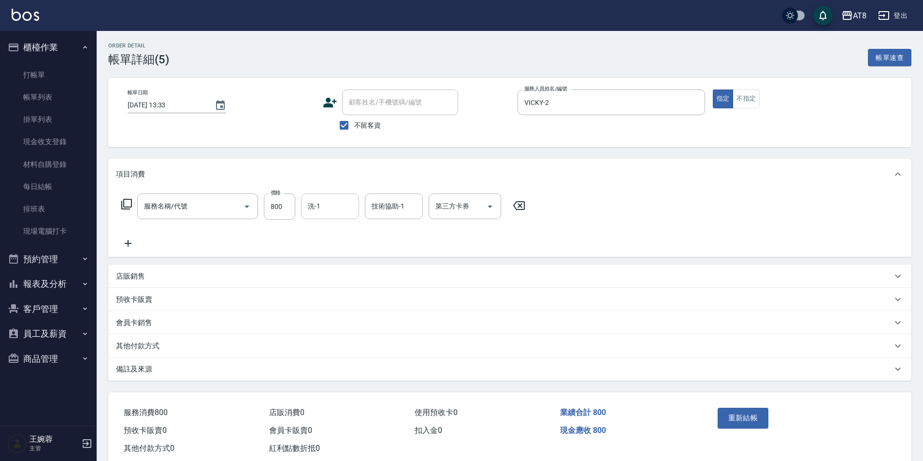
type input "染髮(4800)"
click at [522, 209] on icon at bounding box center [519, 205] width 12 height 9
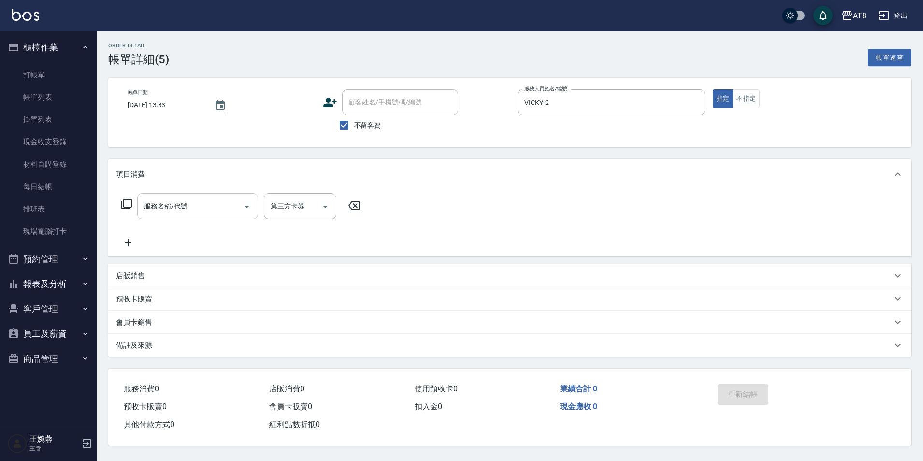
click at [192, 212] on input "服務名稱/代號" at bounding box center [191, 206] width 98 height 17
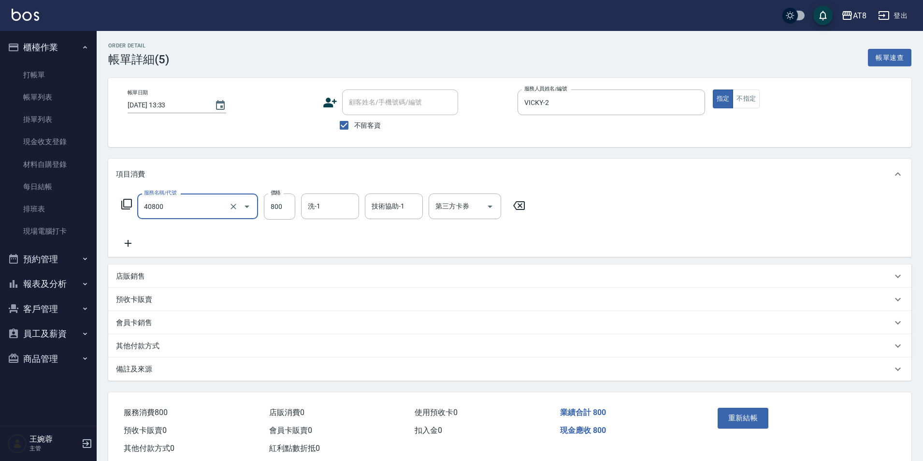
type input "入金染800(40800)"
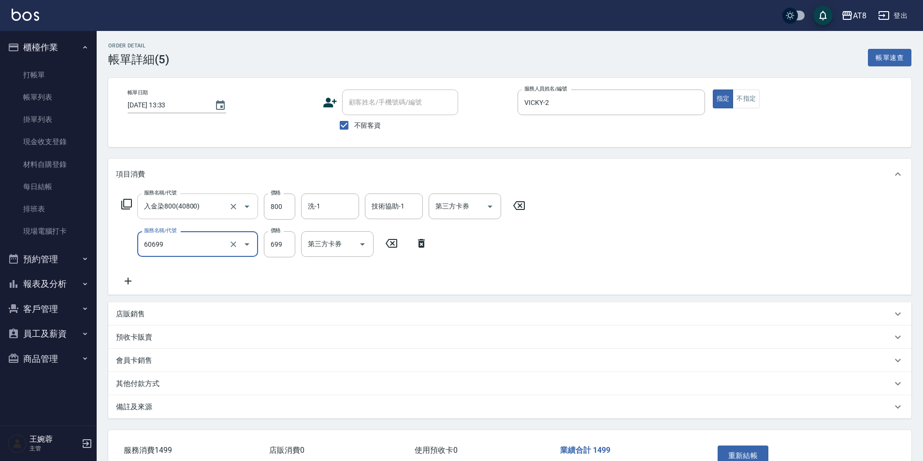
type input "入金SPA699(60699)"
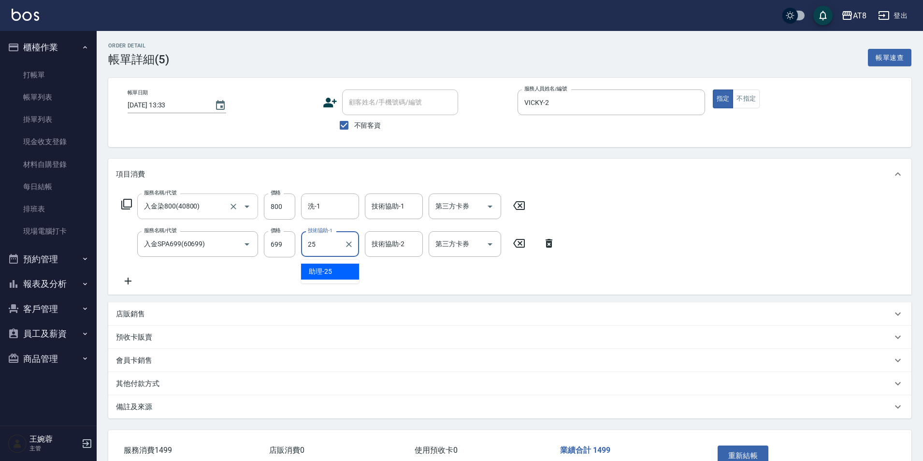
type input "助理-25"
click at [489, 206] on icon "Open" at bounding box center [490, 207] width 12 height 12
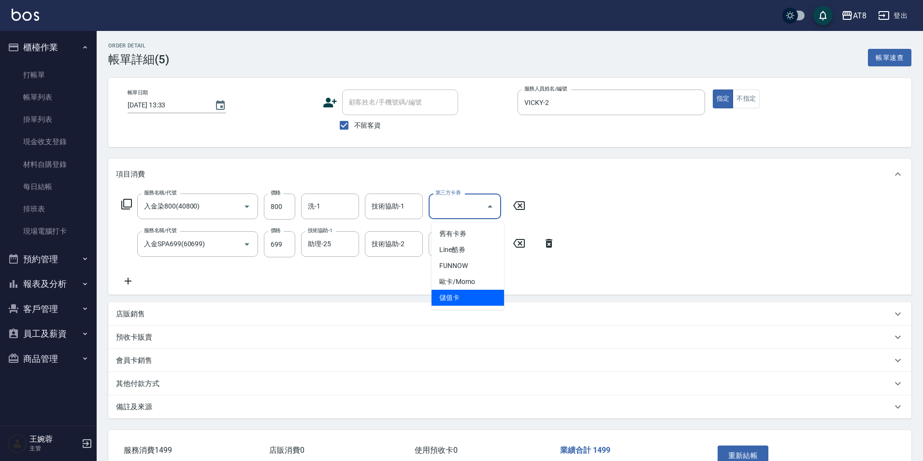
click at [483, 296] on span "儲值卡" at bounding box center [468, 297] width 72 height 16
type input "儲值卡"
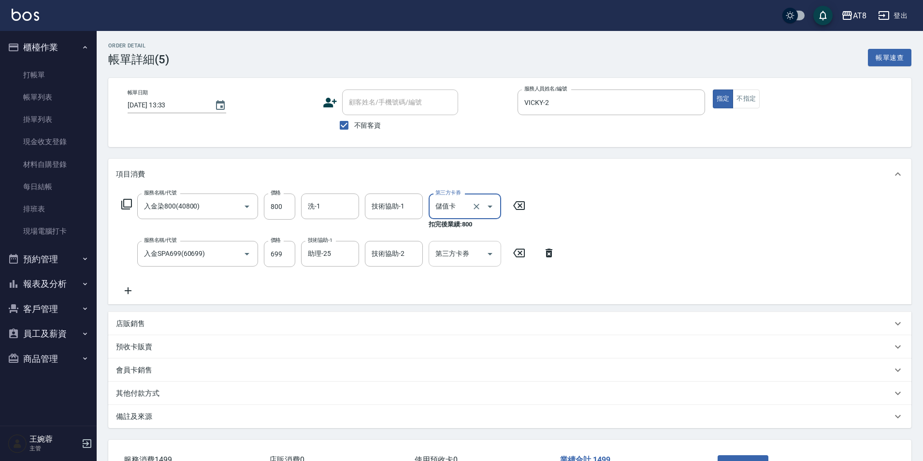
click at [486, 253] on icon "Open" at bounding box center [490, 254] width 12 height 12
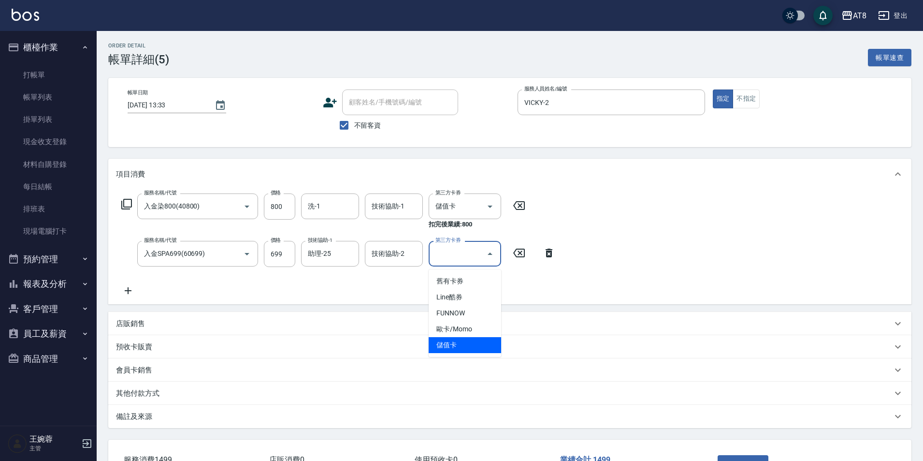
click at [481, 347] on span "儲值卡" at bounding box center [465, 345] width 72 height 16
type input "儲值卡"
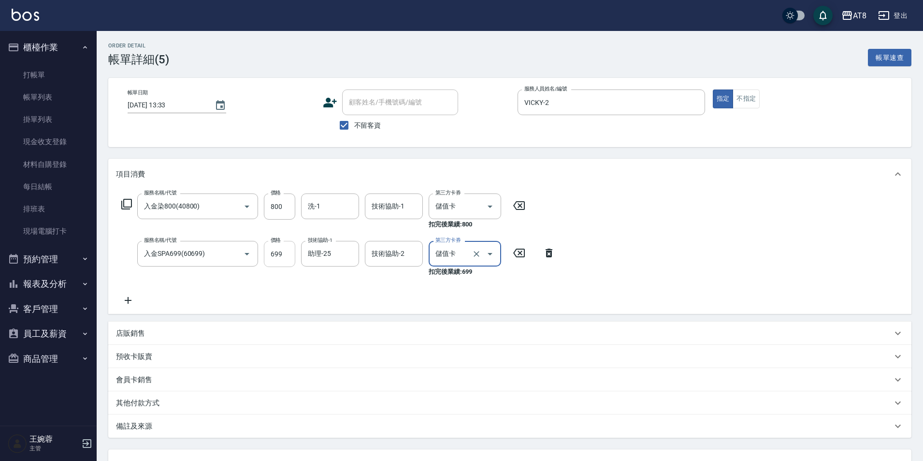
click at [281, 259] on input "699" at bounding box center [279, 254] width 31 height 26
type input "700"
click at [801, 240] on div "服務名稱/代號 入金染800(40800) 服務名稱/代號 價格 800 價格 洗-1 洗-1 技術協助-1 技術協助-1 第三方卡券 儲值卡 第三方卡券 扣…" at bounding box center [509, 251] width 803 height 124
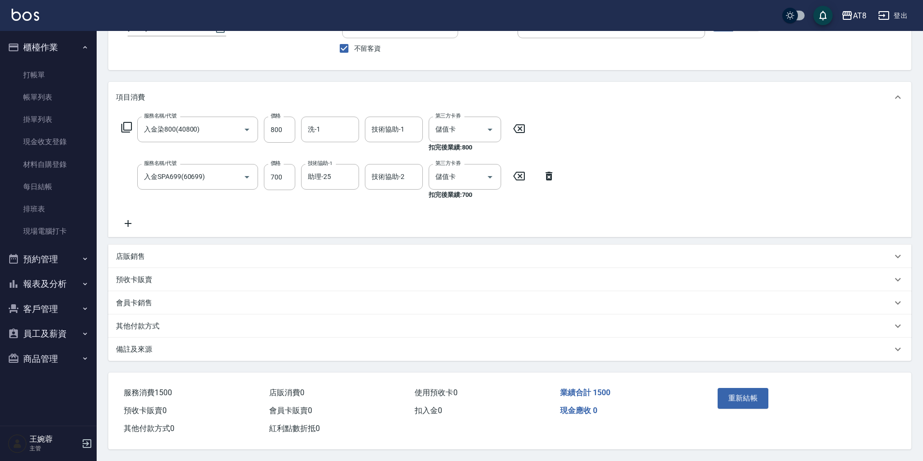
click at [735, 389] on button "重新結帳" at bounding box center [743, 398] width 51 height 20
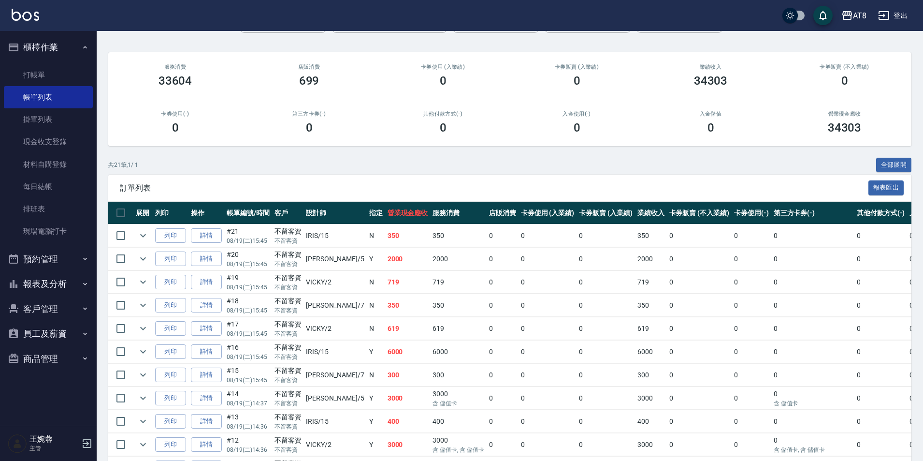
scroll to position [140, 0]
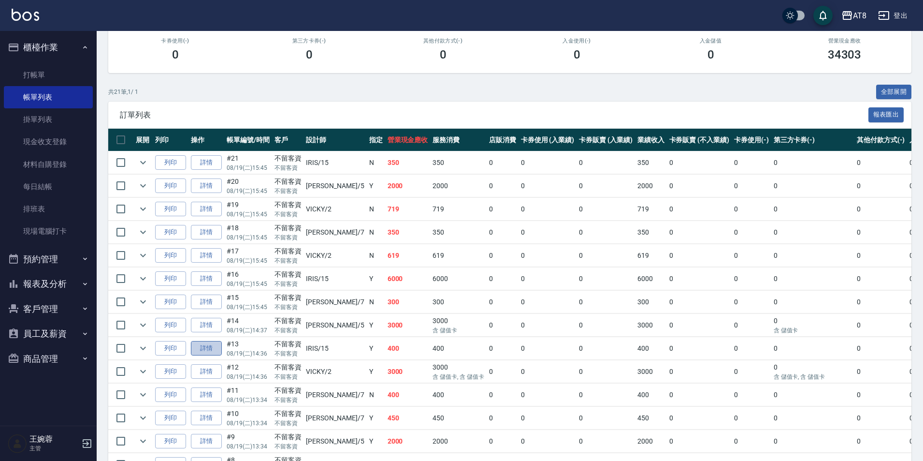
click at [217, 356] on link "詳情" at bounding box center [206, 348] width 31 height 15
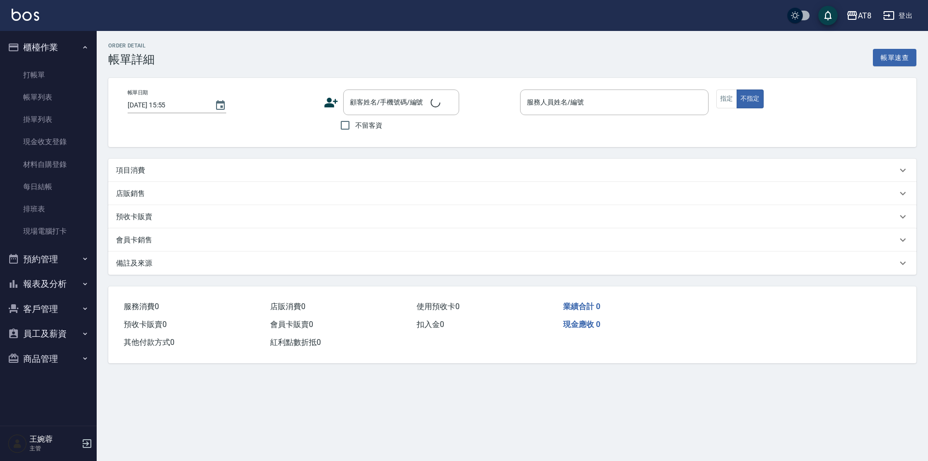
type input "[DATE] 14:36"
checkbox input "true"
type input "IRIS-15"
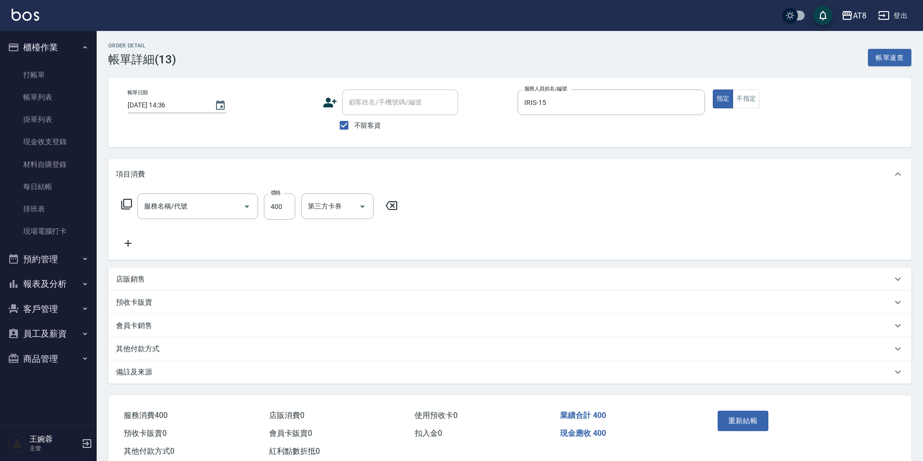
type input "入金洗剪400(2400)"
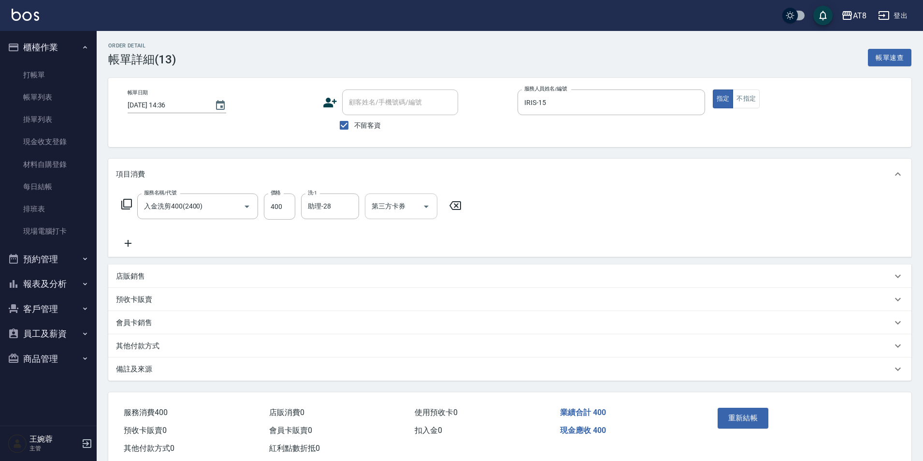
click at [434, 206] on button "Open" at bounding box center [425, 206] width 15 height 15
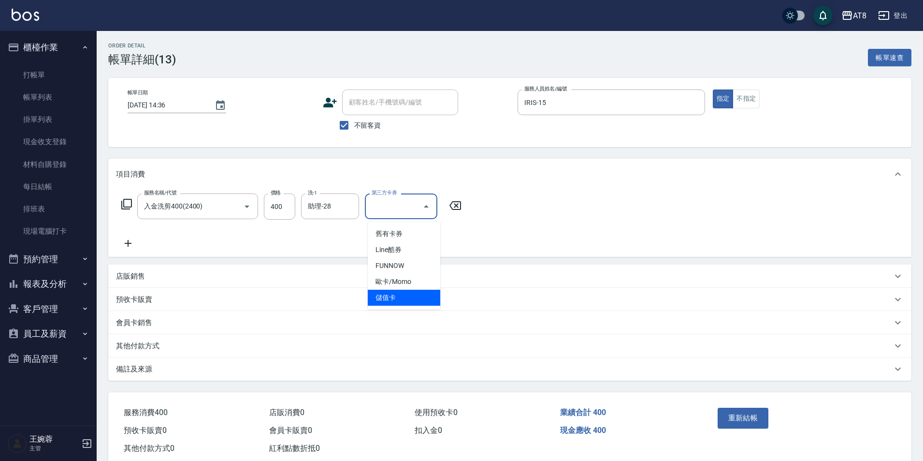
click at [411, 302] on span "儲值卡" at bounding box center [404, 297] width 72 height 16
type input "儲值卡"
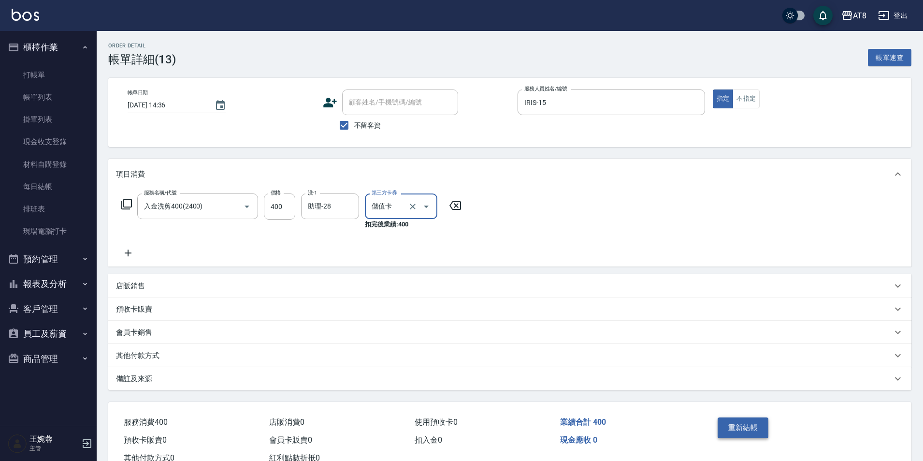
click at [720, 435] on button "重新結帳" at bounding box center [743, 427] width 51 height 20
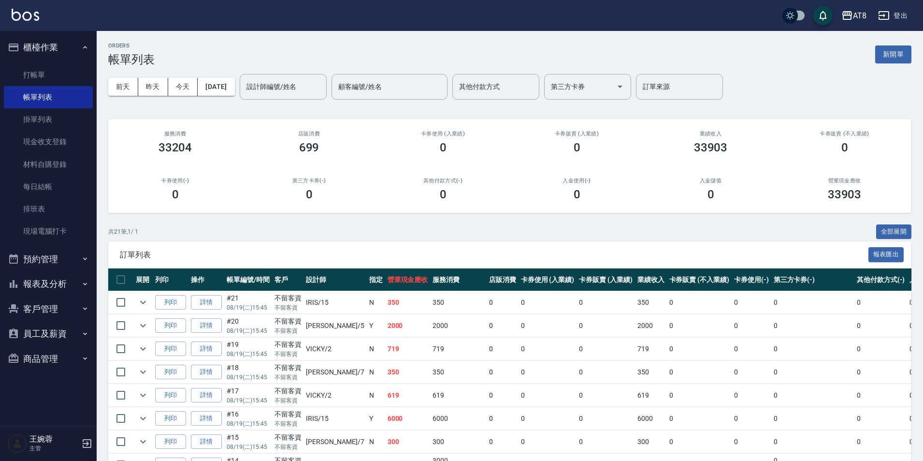
scroll to position [97, 0]
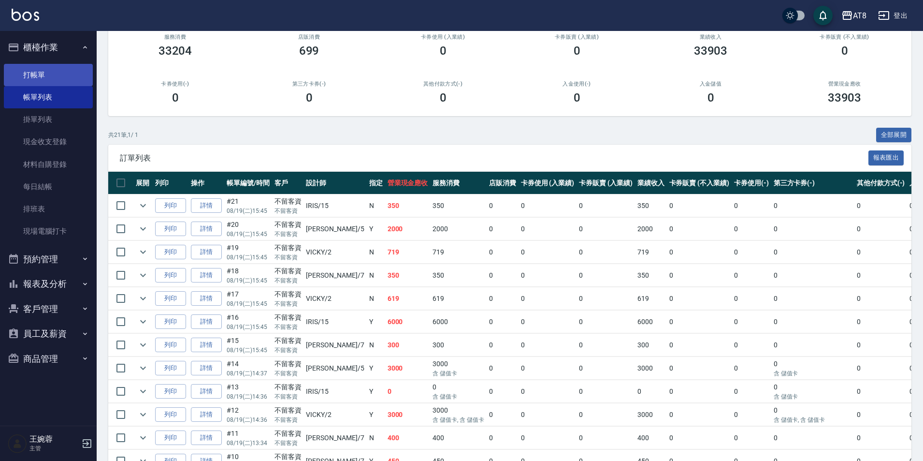
click at [42, 73] on link "打帳單" at bounding box center [48, 75] width 89 height 22
